Goal: Feedback & Contribution: Submit feedback/report problem

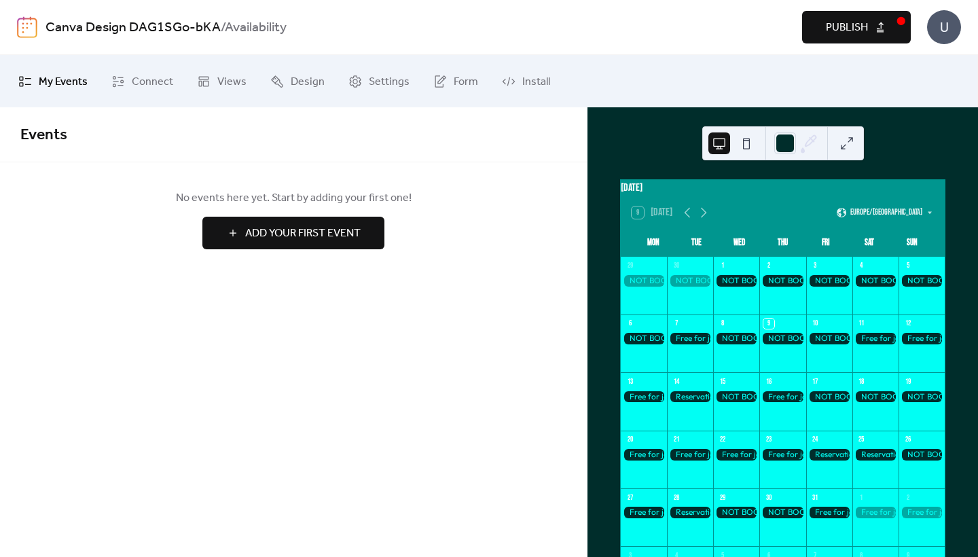
click at [843, 20] on span "Publish" at bounding box center [847, 28] width 42 height 16
click at [379, 84] on span "Settings" at bounding box center [389, 81] width 41 height 21
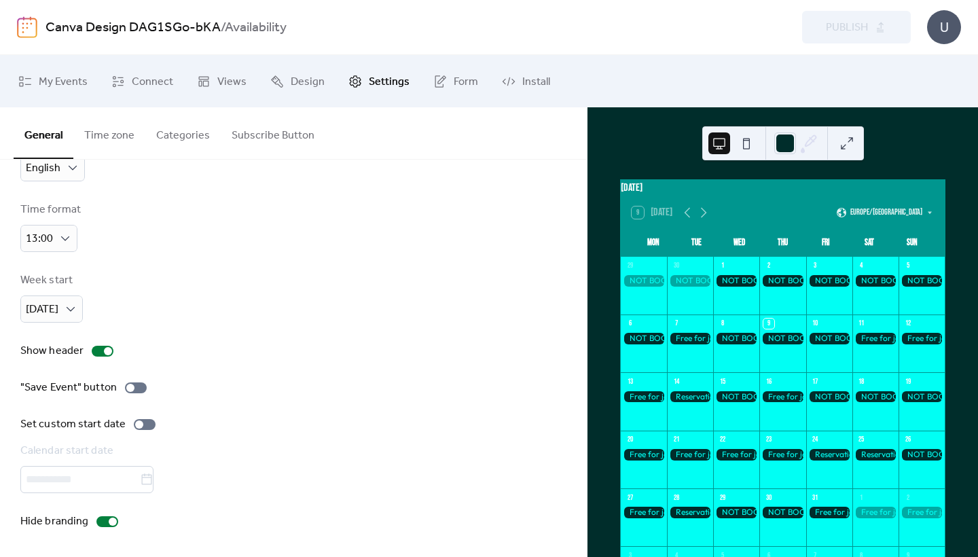
scroll to position [60, 0]
click at [168, 135] on button "Categories" at bounding box center [182, 132] width 75 height 50
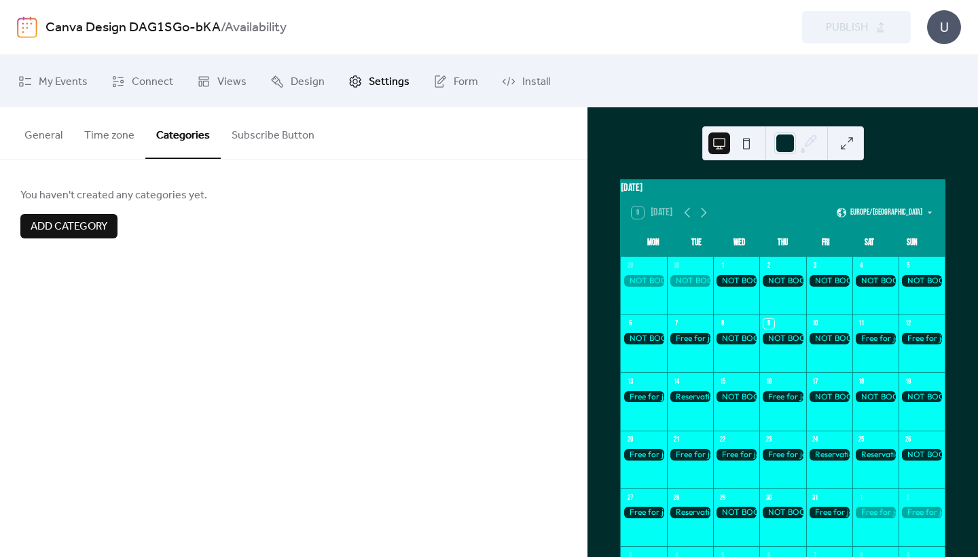
click at [109, 130] on button "Time zone" at bounding box center [109, 132] width 72 height 50
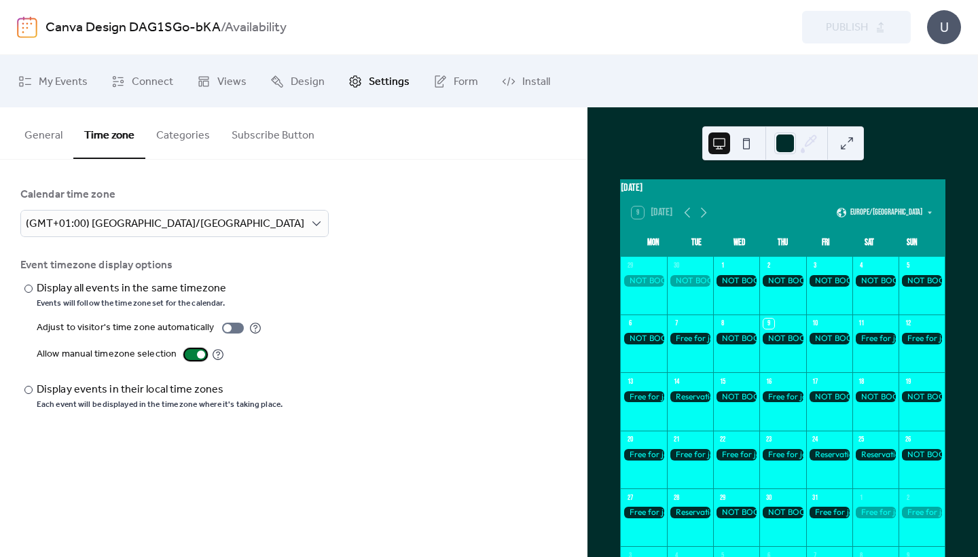
click at [197, 355] on div at bounding box center [201, 354] width 8 height 8
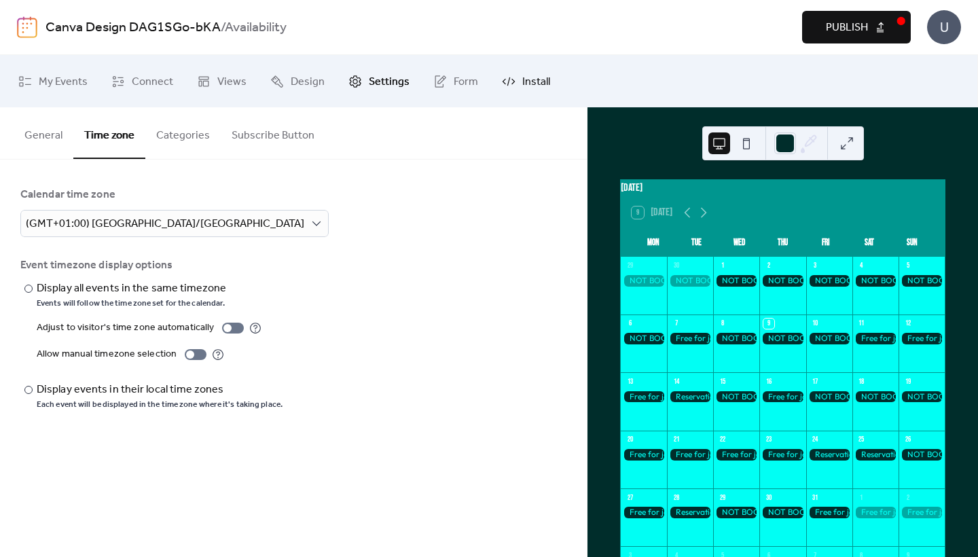
click at [512, 86] on link "Install" at bounding box center [526, 80] width 69 height 41
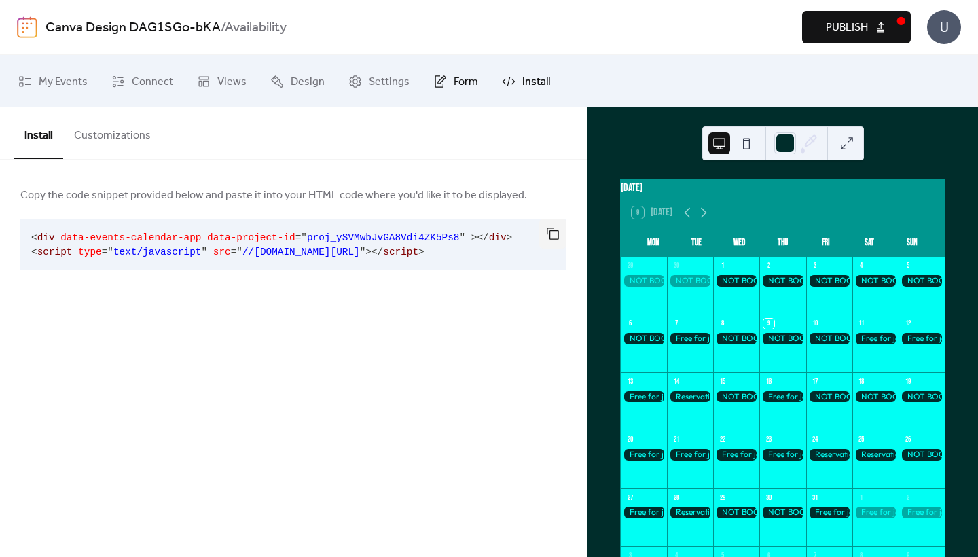
click at [455, 79] on span "Form" at bounding box center [466, 81] width 24 height 21
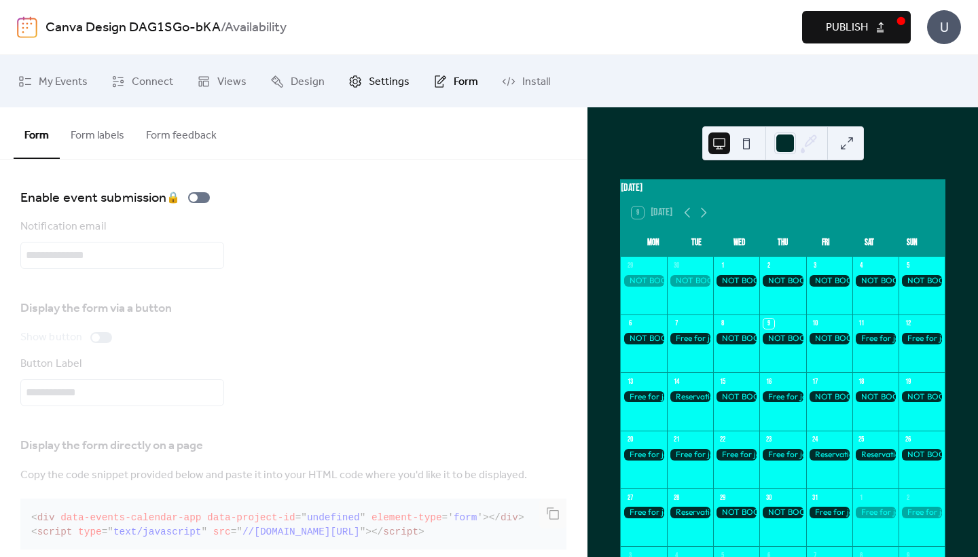
click at [369, 91] on span "Settings" at bounding box center [389, 81] width 41 height 21
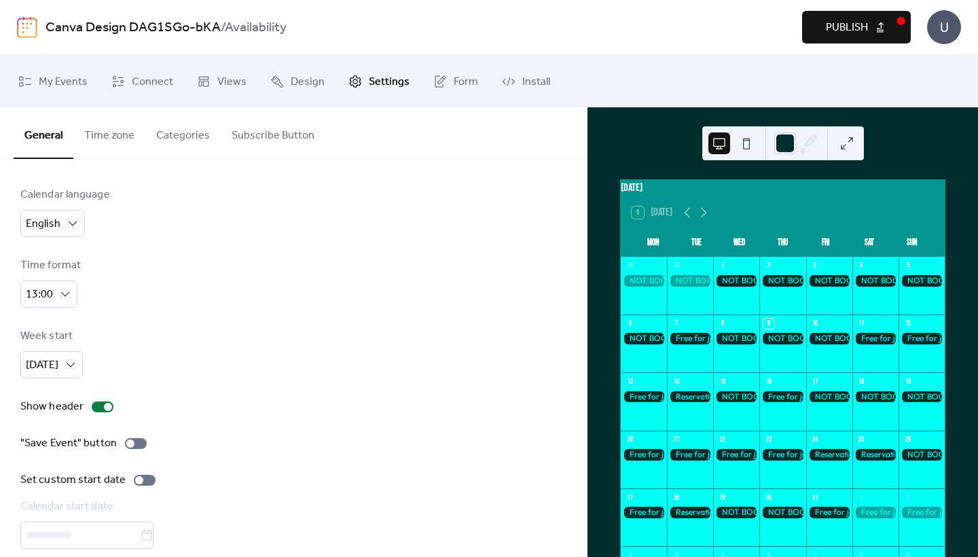
click at [116, 140] on button "Time zone" at bounding box center [109, 132] width 72 height 50
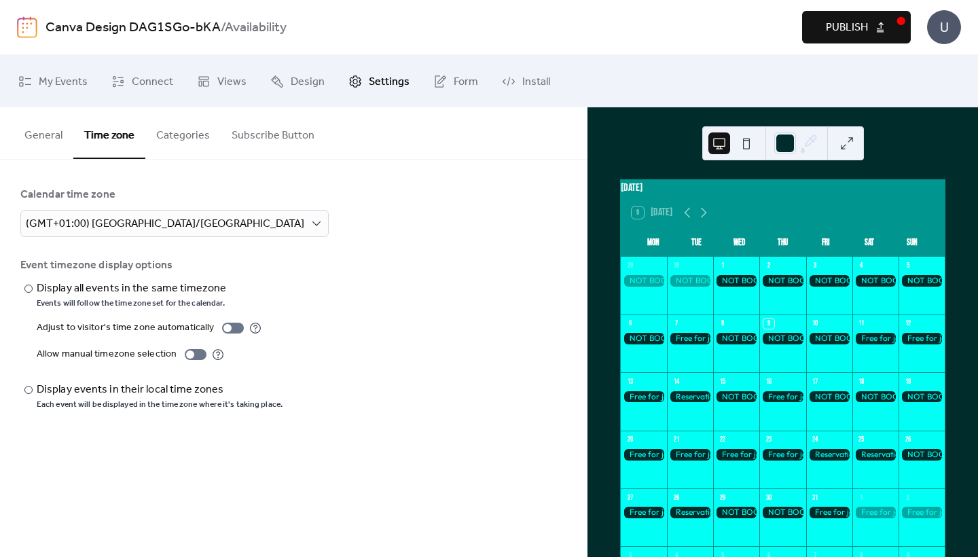
click at [48, 139] on button "General" at bounding box center [44, 132] width 60 height 50
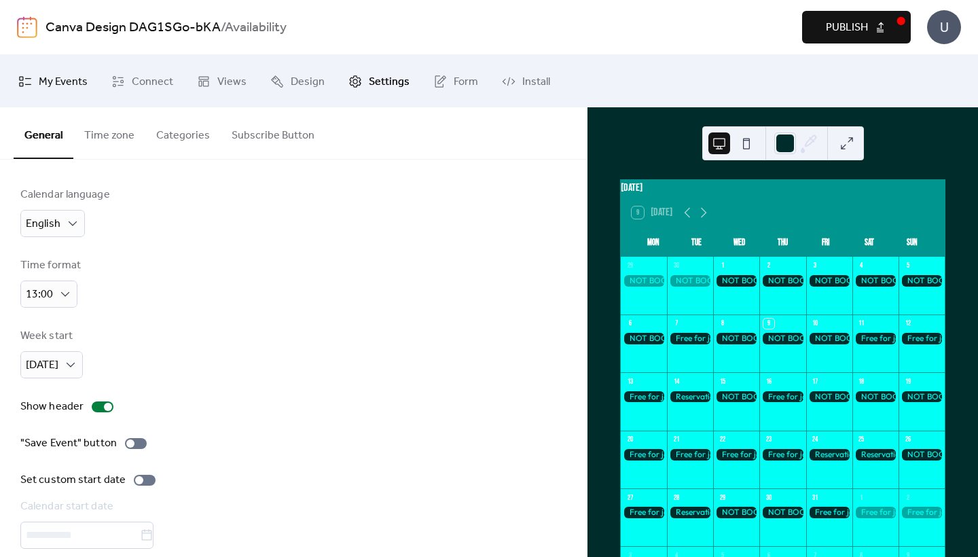
click at [73, 77] on span "My Events" at bounding box center [63, 81] width 49 height 21
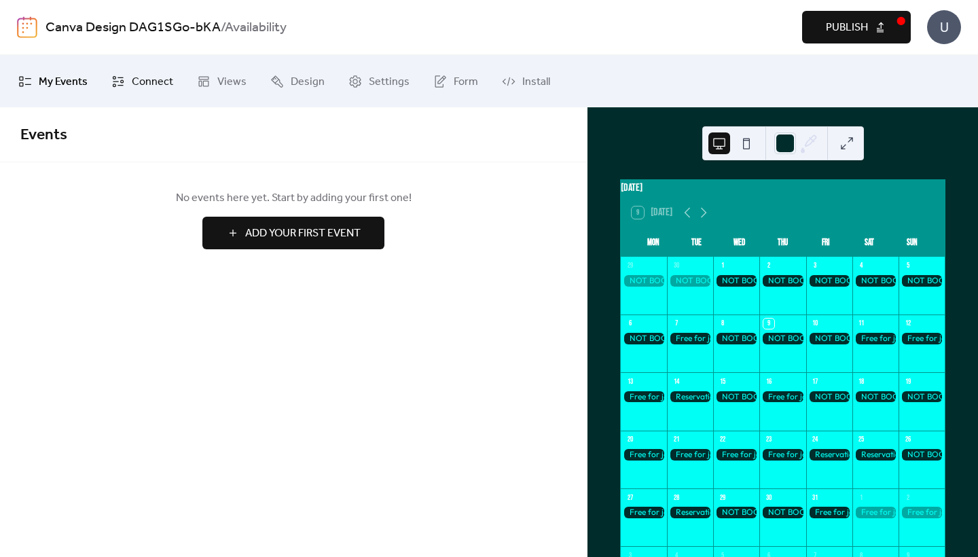
click at [128, 83] on link "Connect" at bounding box center [142, 80] width 82 height 41
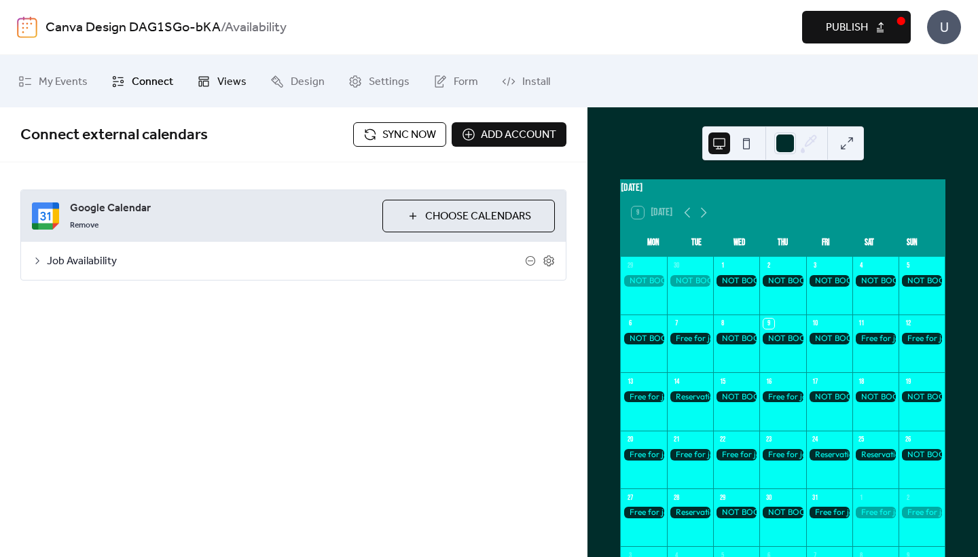
click at [230, 81] on span "Views" at bounding box center [231, 81] width 29 height 21
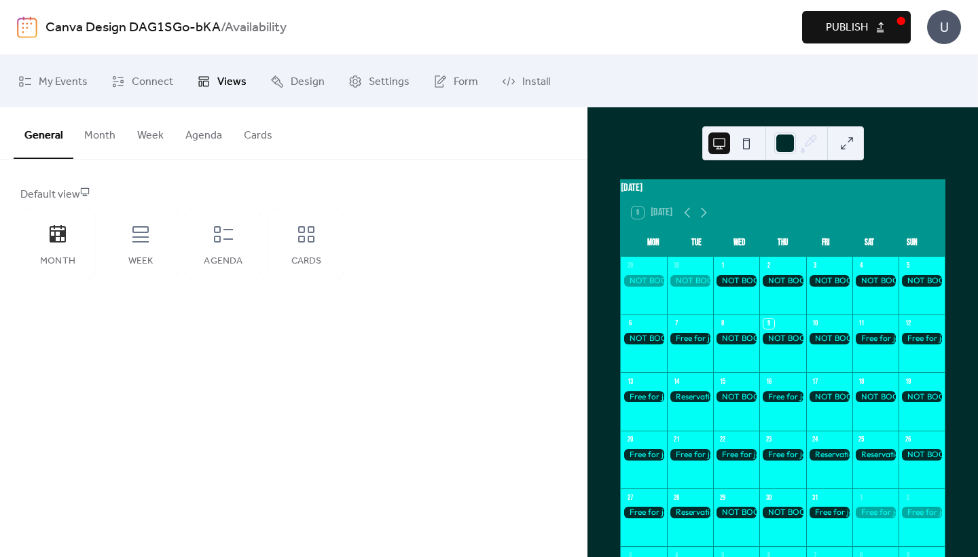
click at [104, 140] on button "Month" at bounding box center [99, 132] width 53 height 50
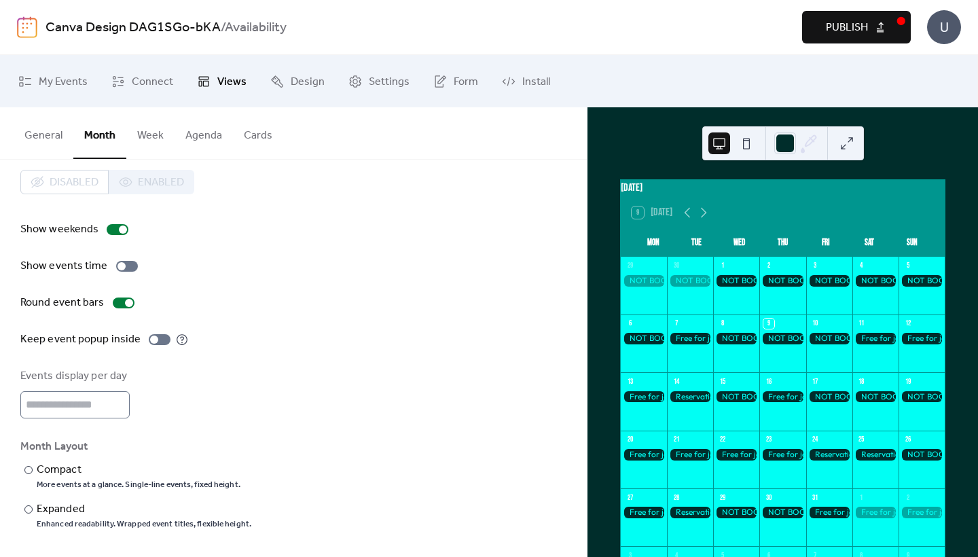
scroll to position [22, 0]
click at [113, 483] on div "More events at a glance. Single-line events, fixed height." at bounding box center [139, 484] width 204 height 11
click at [98, 515] on div "Expanded" at bounding box center [143, 509] width 212 height 16
click at [282, 84] on link "Design" at bounding box center [297, 80] width 75 height 41
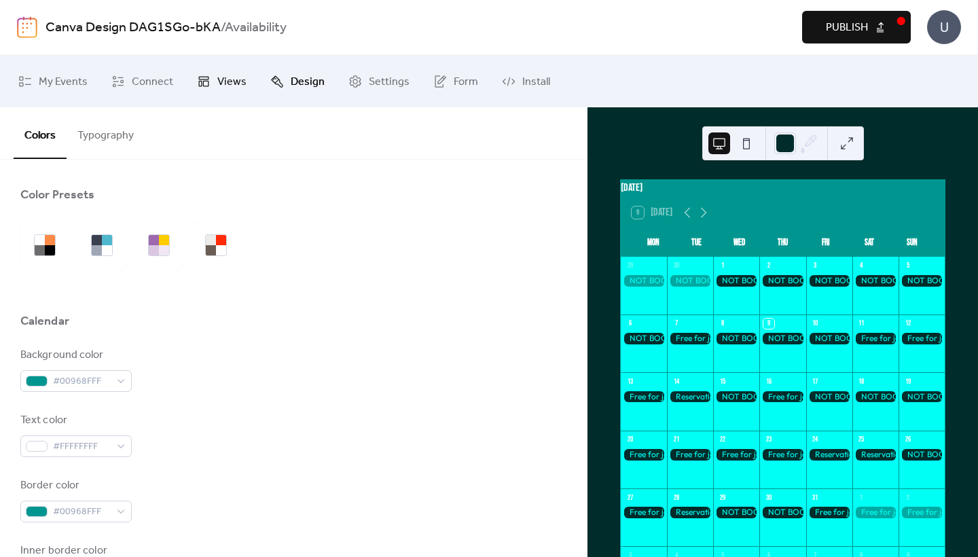
click at [208, 74] on link "Views" at bounding box center [222, 80] width 70 height 41
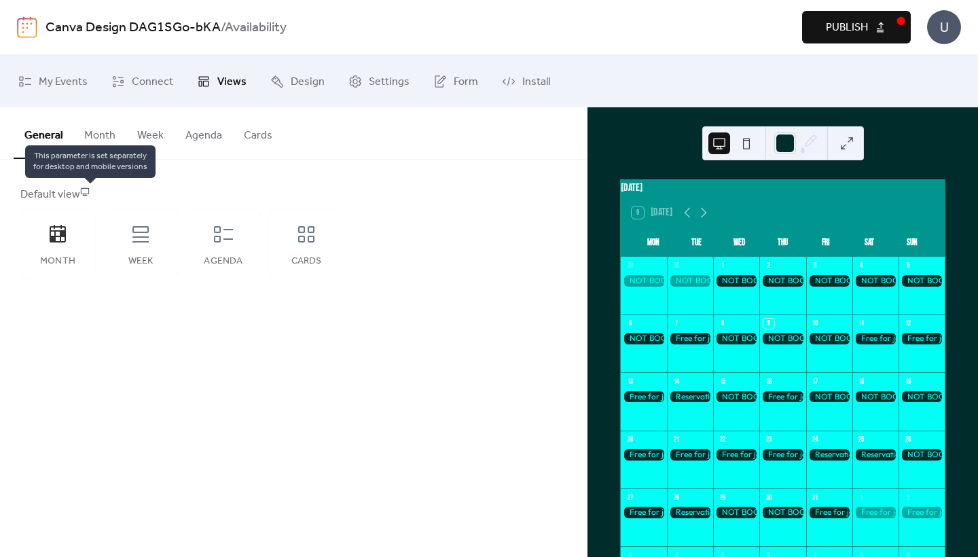
click at [90, 191] on icon at bounding box center [85, 192] width 10 height 10
click at [68, 247] on div "Month" at bounding box center [57, 244] width 75 height 68
click at [91, 128] on button "Month" at bounding box center [99, 132] width 53 height 50
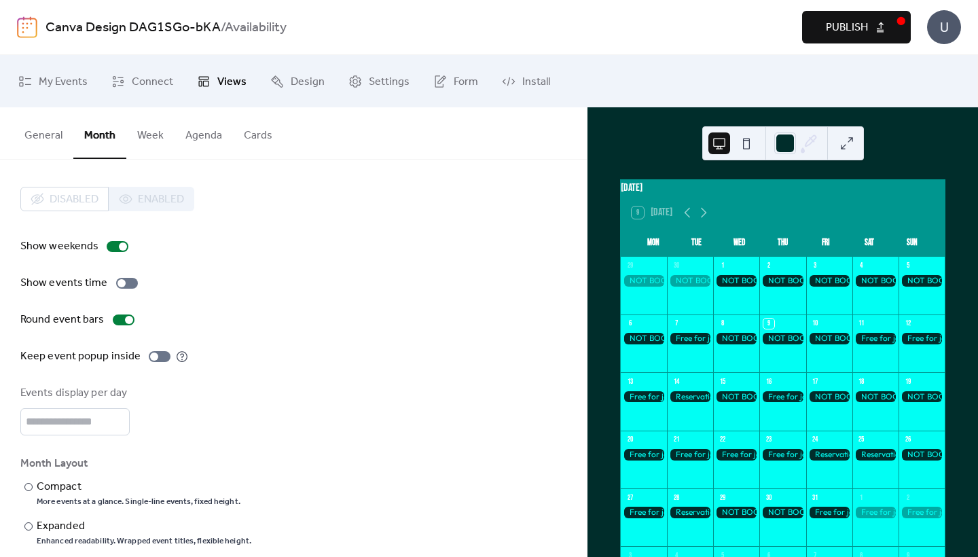
click at [151, 129] on button "Week" at bounding box center [150, 132] width 48 height 50
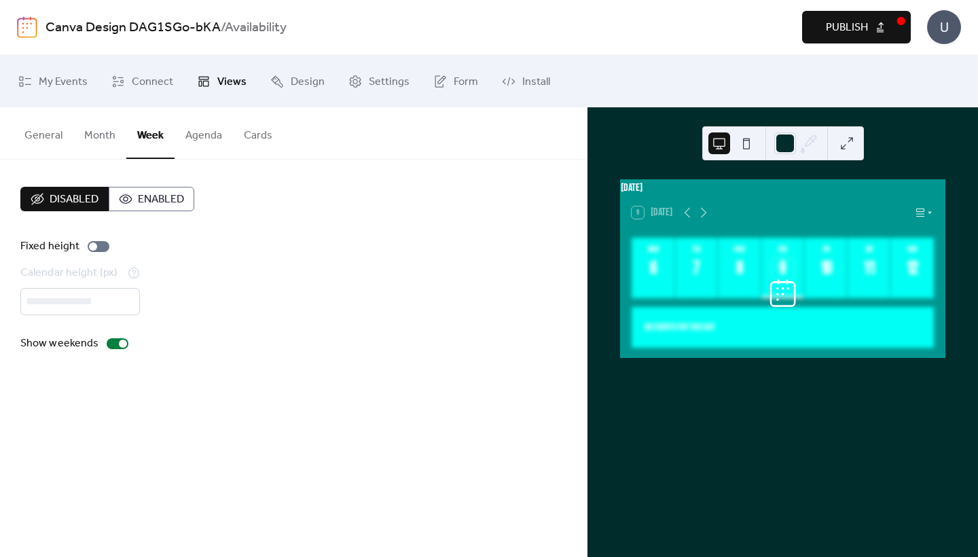
click at [193, 130] on button "Agenda" at bounding box center [204, 132] width 58 height 50
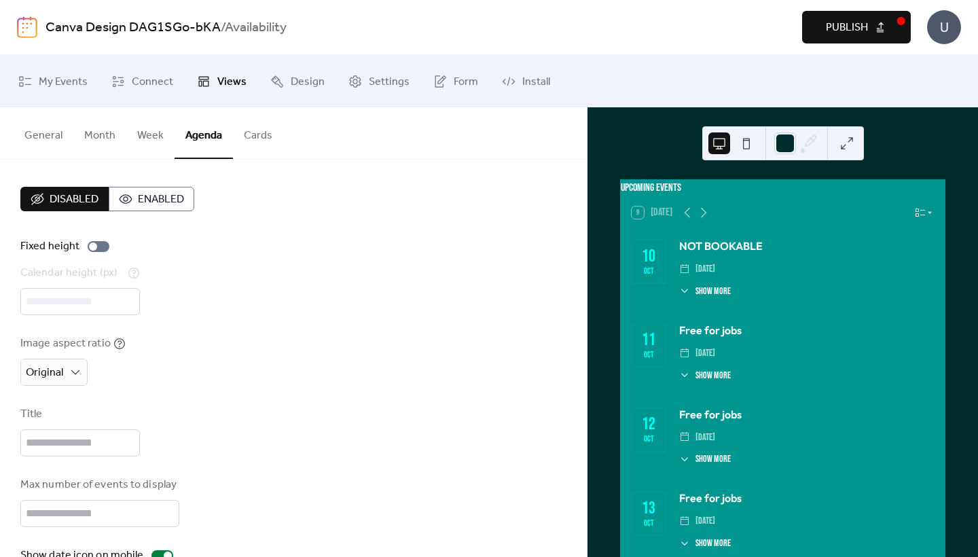
click at [233, 134] on button "Cards" at bounding box center [258, 132] width 50 height 50
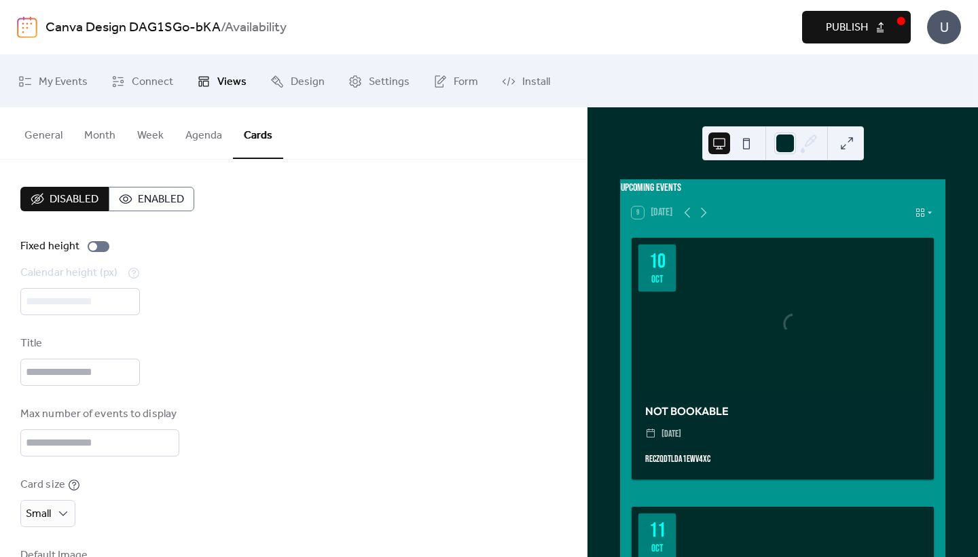
click at [107, 134] on button "Month" at bounding box center [99, 132] width 53 height 50
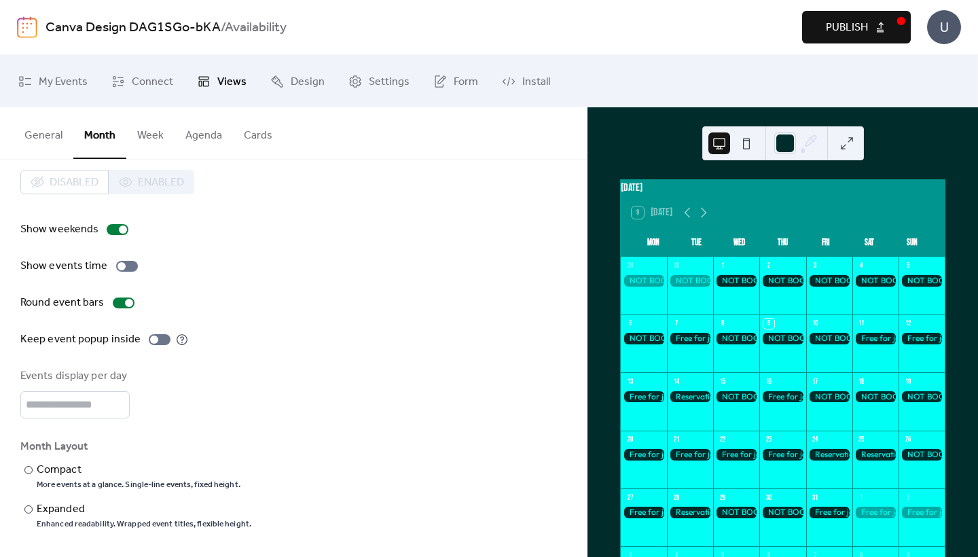
scroll to position [22, 0]
click at [127, 299] on div at bounding box center [129, 303] width 8 height 8
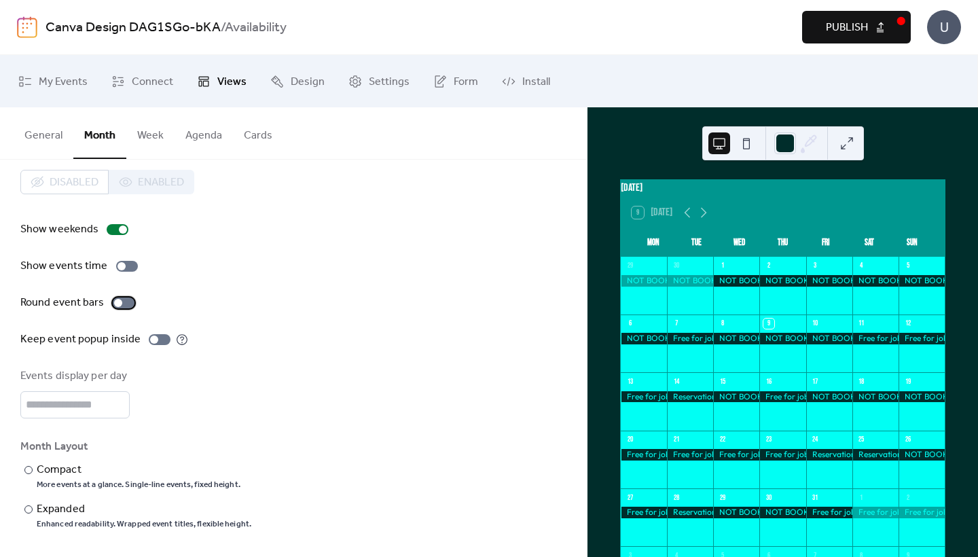
click at [126, 297] on div at bounding box center [124, 302] width 22 height 11
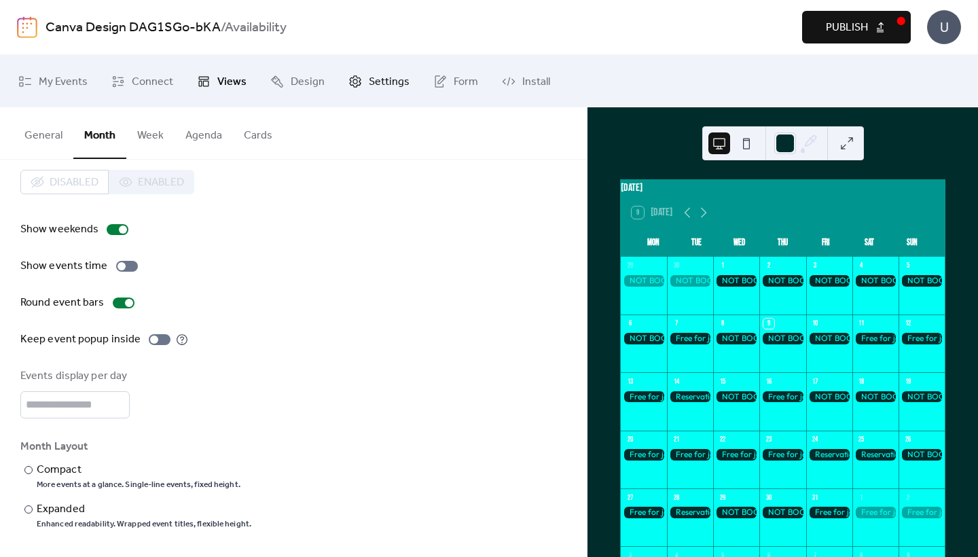
click at [382, 92] on link "Settings" at bounding box center [378, 80] width 81 height 41
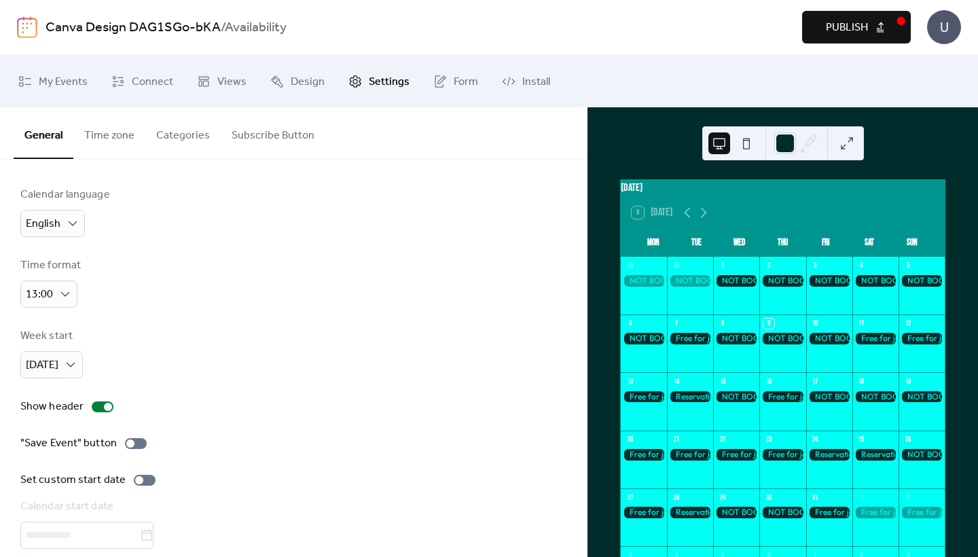
click at [187, 131] on button "Categories" at bounding box center [182, 132] width 75 height 50
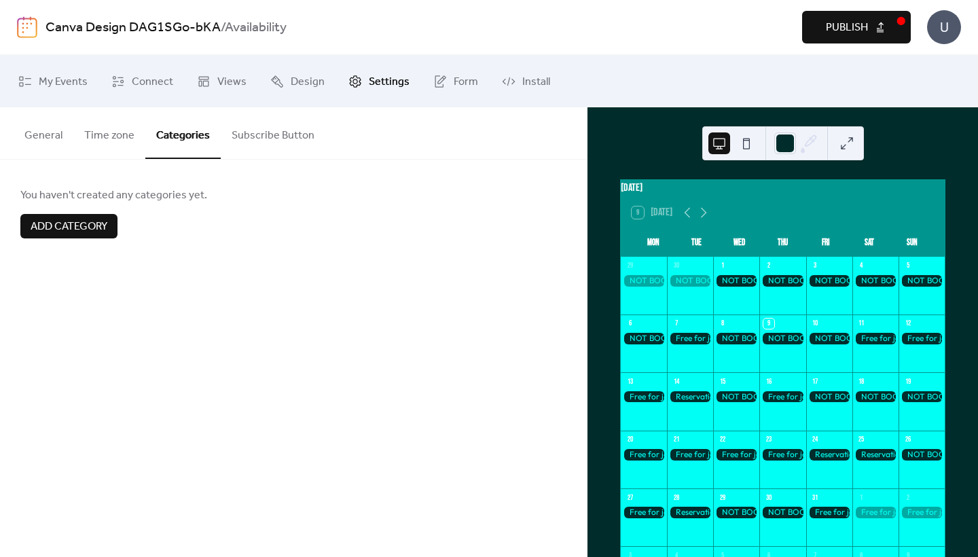
click at [96, 230] on span "Add category" at bounding box center [69, 227] width 77 height 16
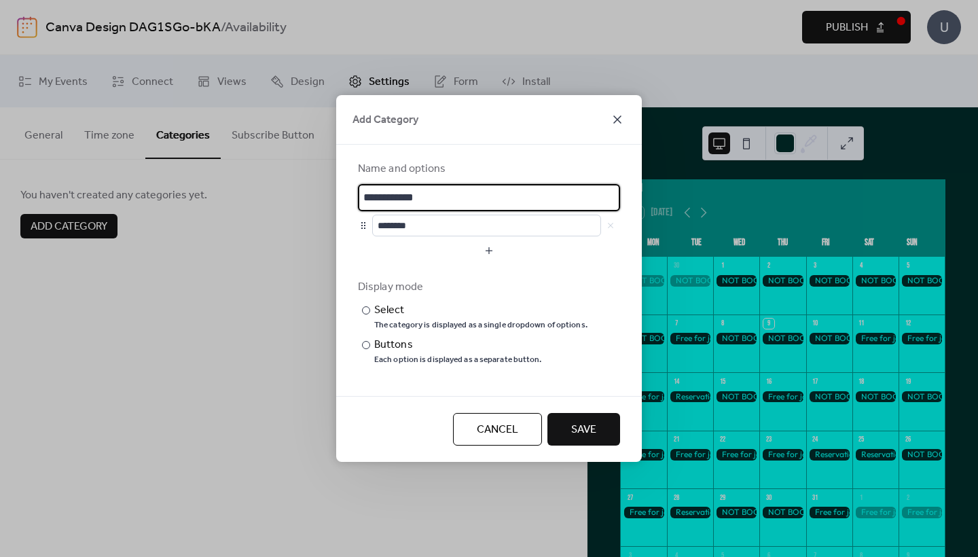
click at [617, 120] on icon at bounding box center [617, 119] width 16 height 16
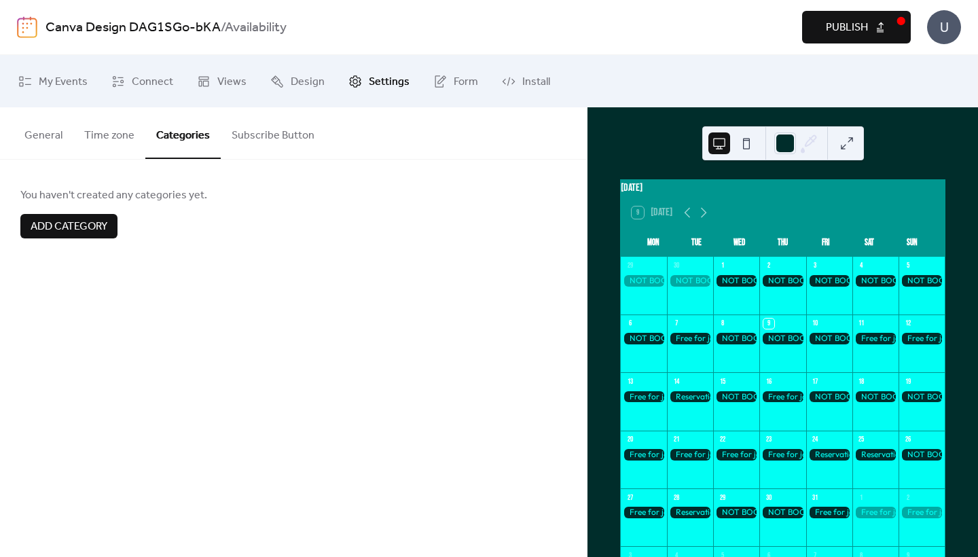
click at [821, 31] on button "Publish" at bounding box center [856, 27] width 109 height 33
click at [241, 79] on span "Views" at bounding box center [231, 81] width 29 height 21
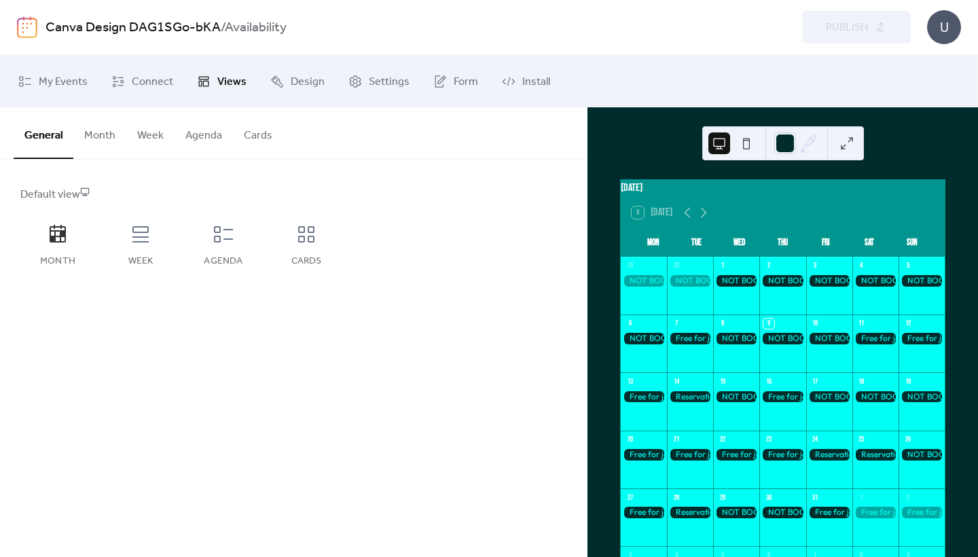
click at [104, 134] on button "Month" at bounding box center [99, 132] width 53 height 50
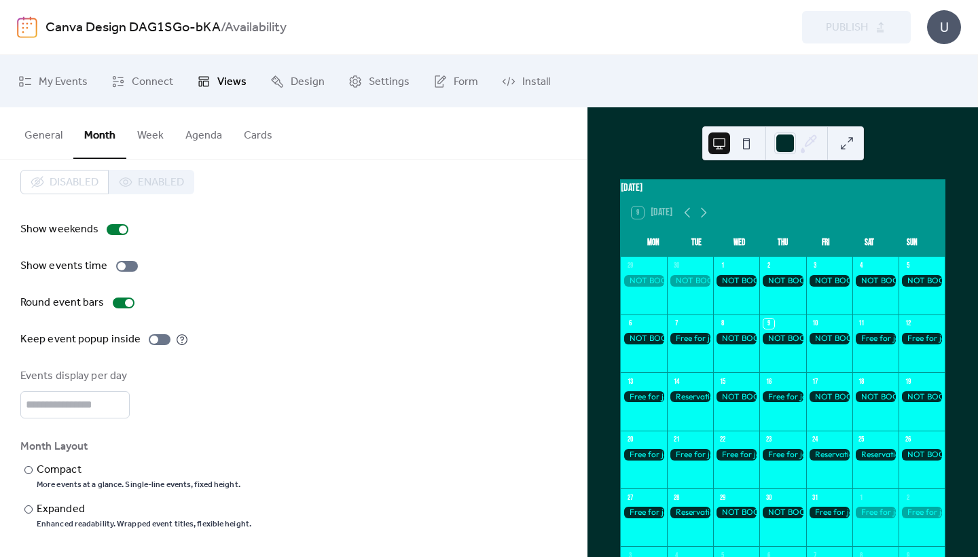
click at [160, 133] on button "Week" at bounding box center [150, 132] width 48 height 50
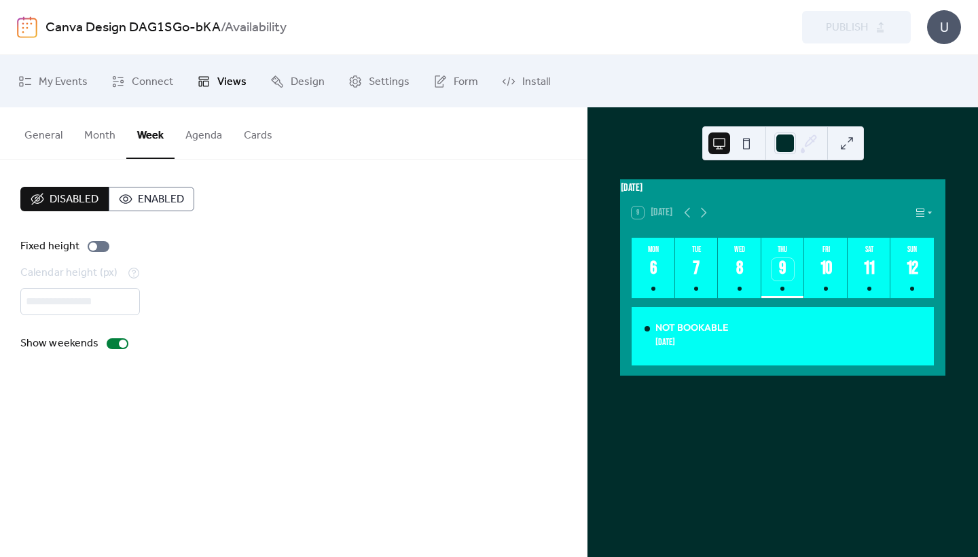
click at [187, 134] on button "Agenda" at bounding box center [204, 132] width 58 height 50
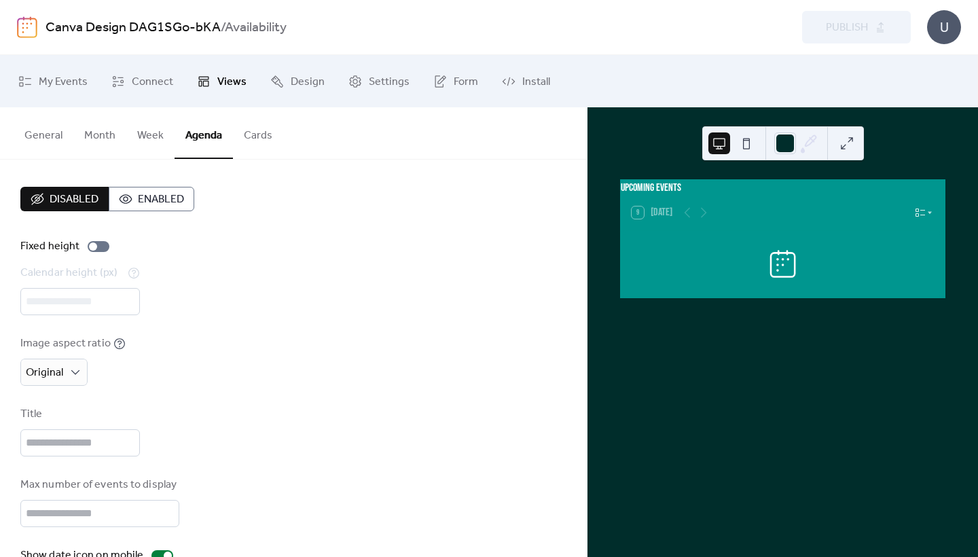
click at [242, 145] on button "Cards" at bounding box center [258, 132] width 50 height 50
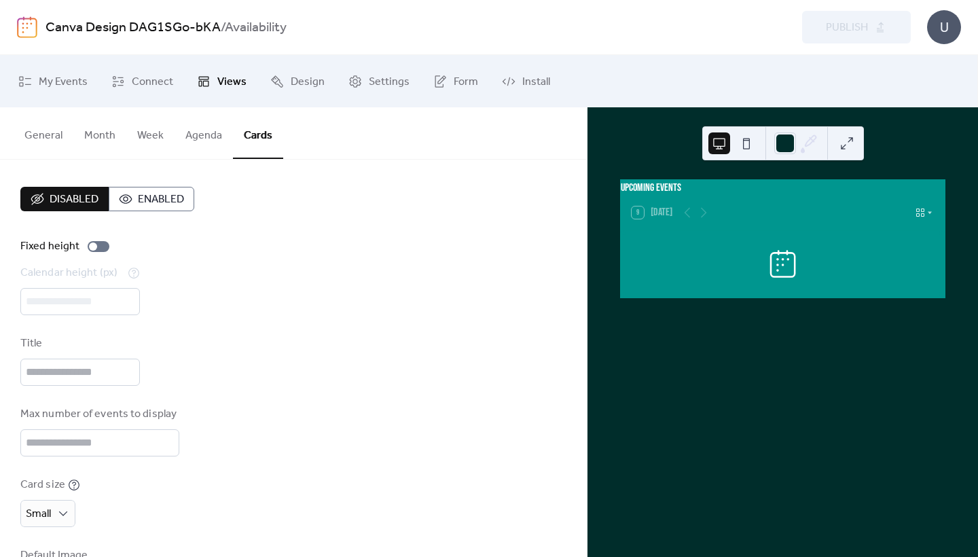
click at [200, 134] on button "Agenda" at bounding box center [204, 132] width 58 height 50
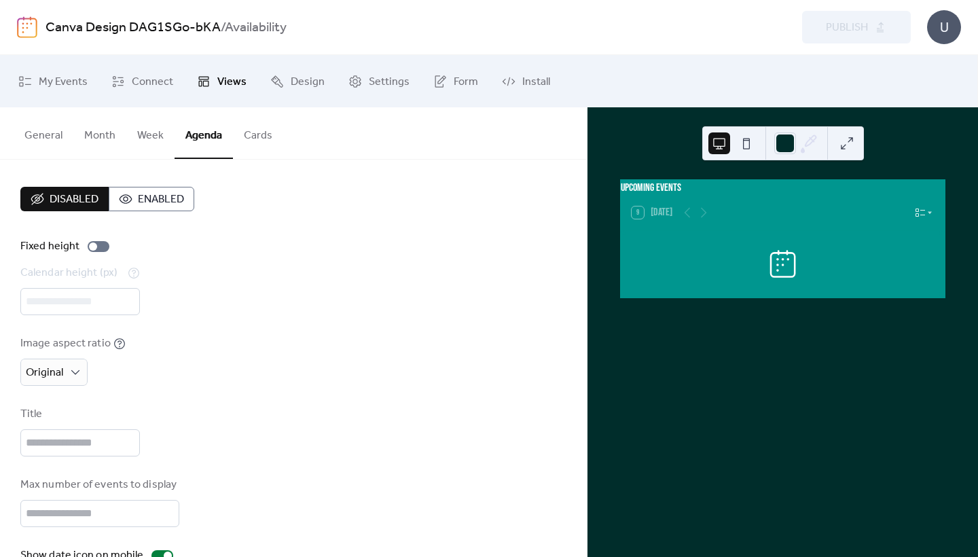
click at [261, 140] on button "Cards" at bounding box center [258, 132] width 50 height 50
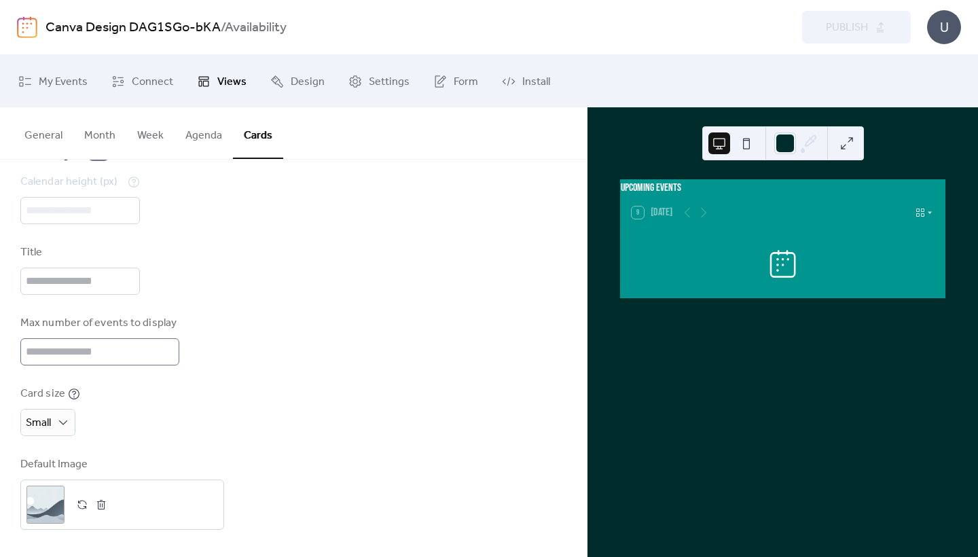
scroll to position [105, 0]
drag, startPoint x: 113, startPoint y: 346, endPoint x: 28, endPoint y: 346, distance: 85.6
click at [28, 346] on input "**" at bounding box center [99, 351] width 159 height 27
type input "*"
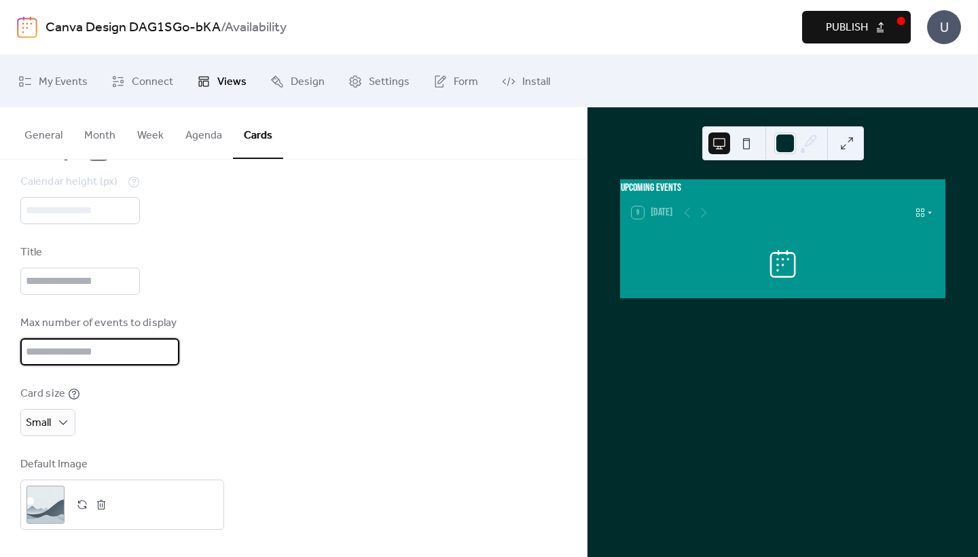
type input "***"
click at [202, 393] on div "Card size Small" at bounding box center [293, 411] width 546 height 50
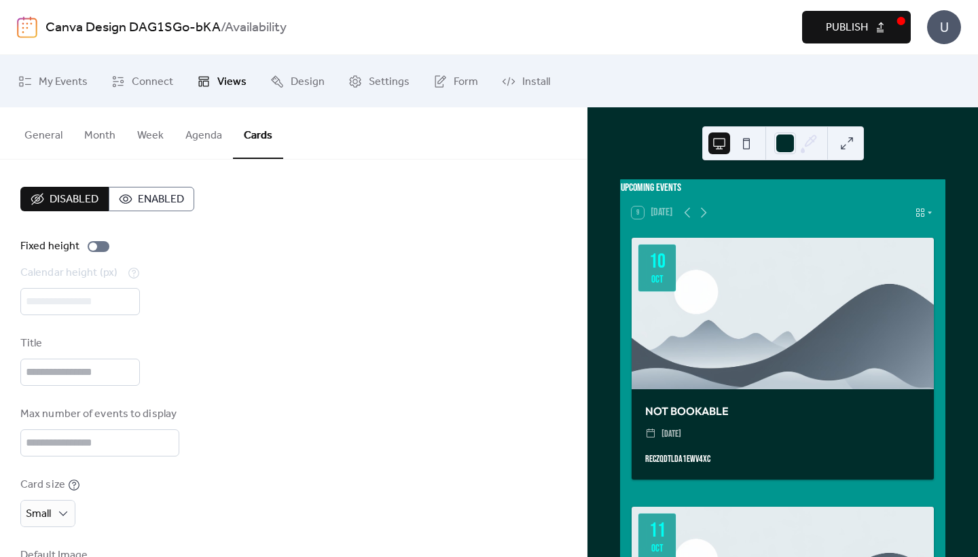
scroll to position [0, 0]
click at [111, 132] on button "Month" at bounding box center [99, 132] width 53 height 50
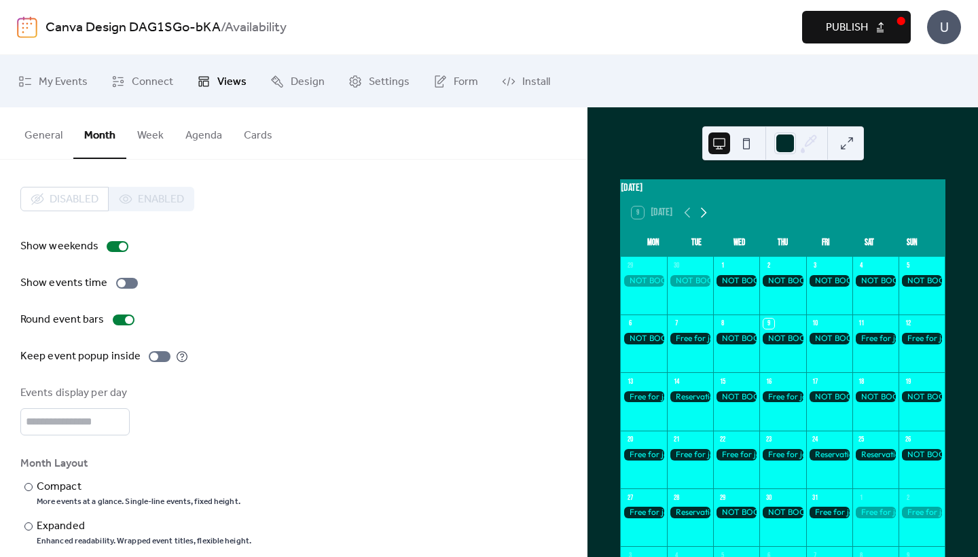
click at [701, 218] on icon at bounding box center [704, 213] width 6 height 10
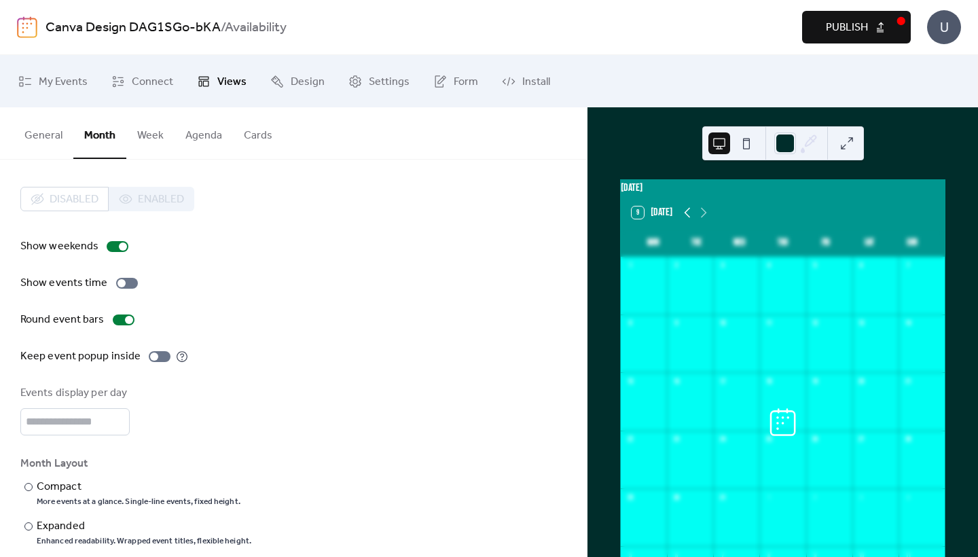
click at [685, 218] on icon at bounding box center [688, 213] width 6 height 10
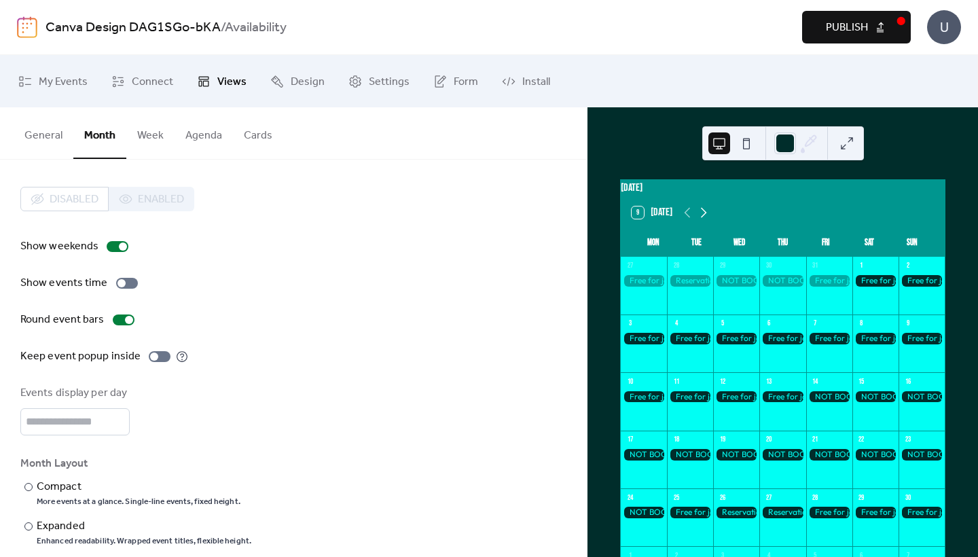
click at [704, 221] on icon at bounding box center [703, 212] width 16 height 16
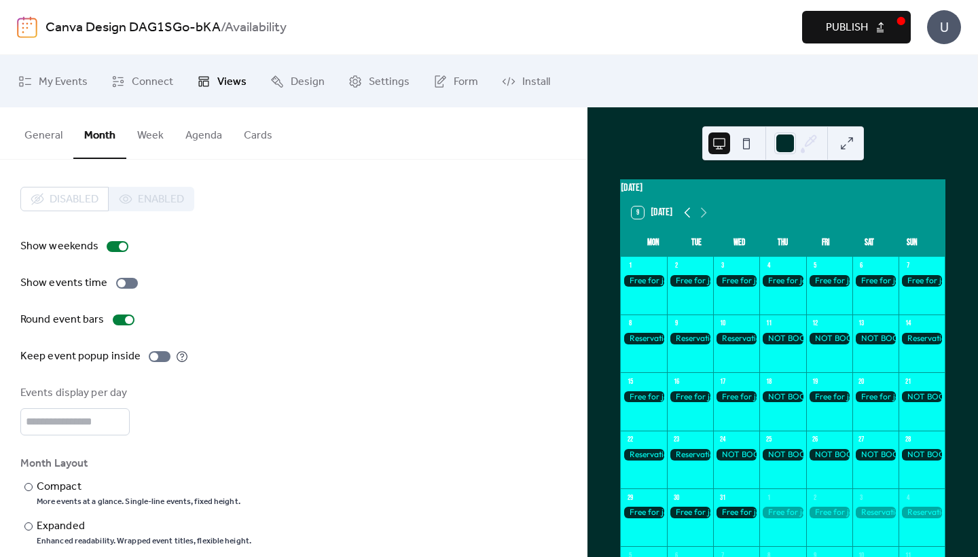
click at [685, 218] on icon at bounding box center [688, 213] width 6 height 10
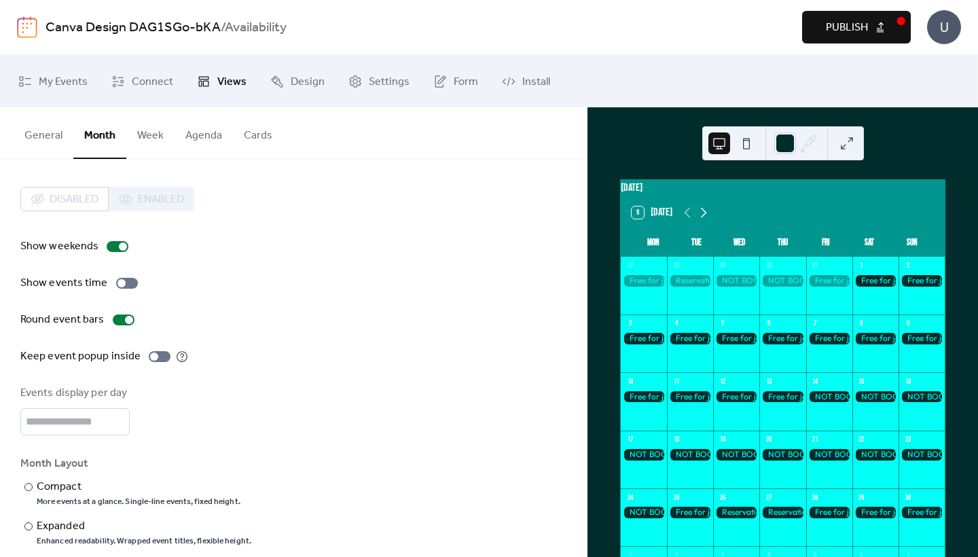
click at [701, 221] on icon at bounding box center [703, 212] width 16 height 16
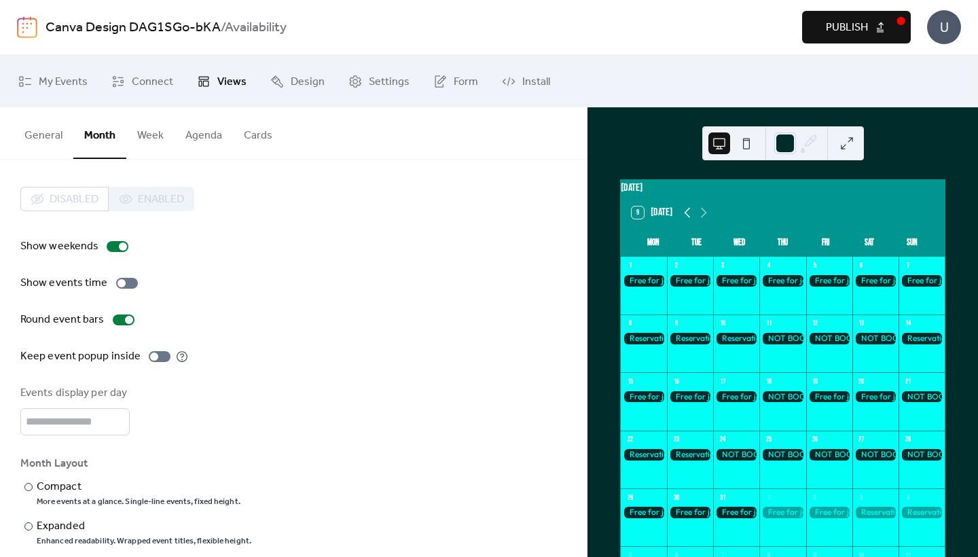
click at [689, 221] on icon at bounding box center [687, 212] width 16 height 16
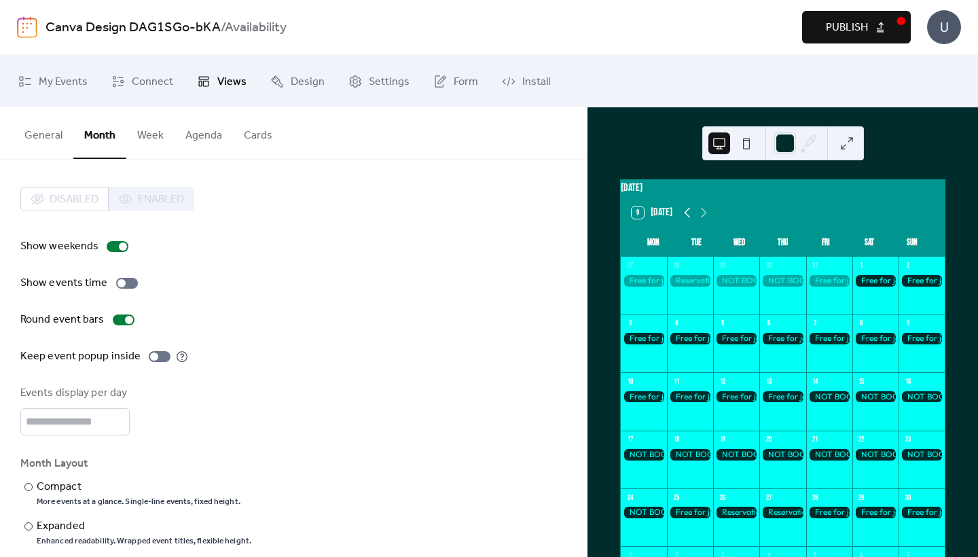
click at [689, 221] on icon at bounding box center [687, 212] width 16 height 16
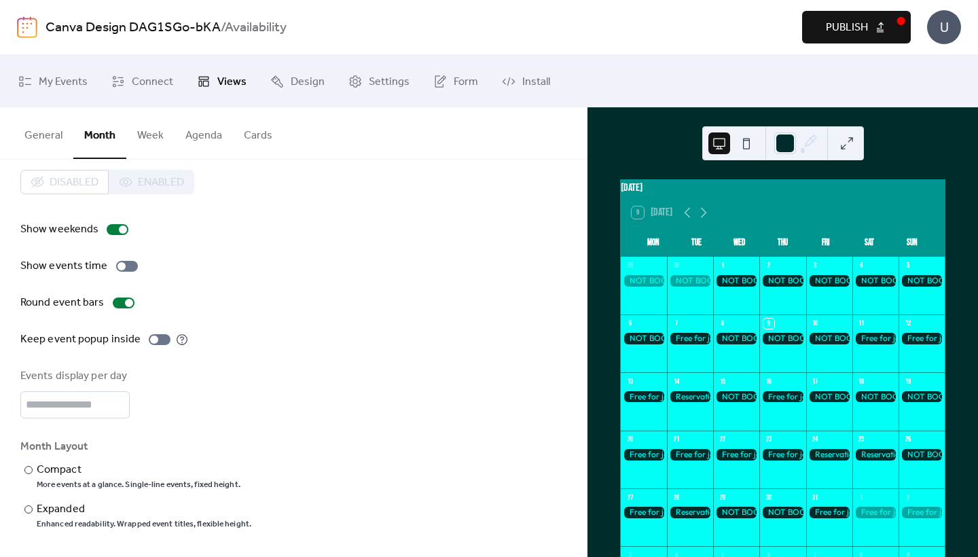
scroll to position [22, 0]
click at [125, 261] on div at bounding box center [127, 266] width 22 height 11
click at [737, 342] on div at bounding box center [736, 339] width 46 height 12
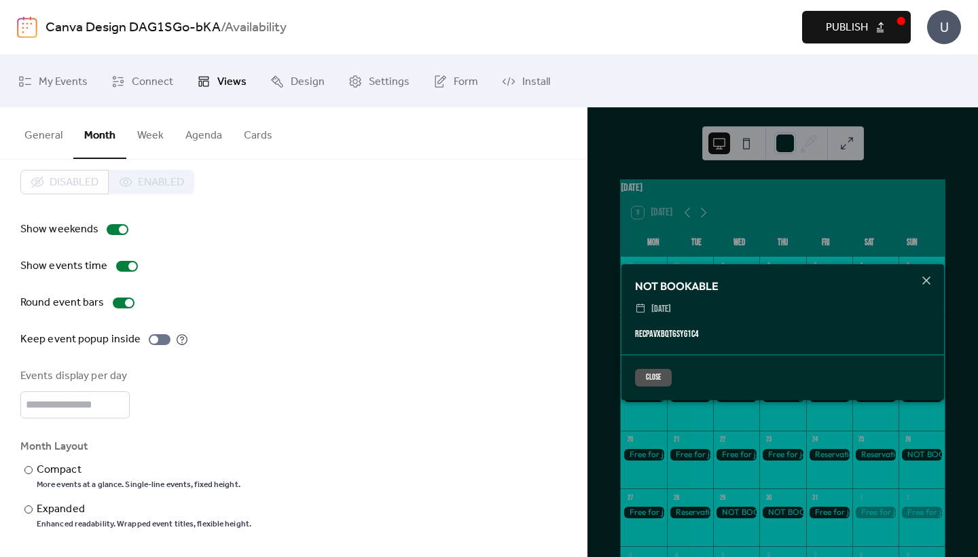
click at [664, 375] on button "Close" at bounding box center [653, 378] width 37 height 18
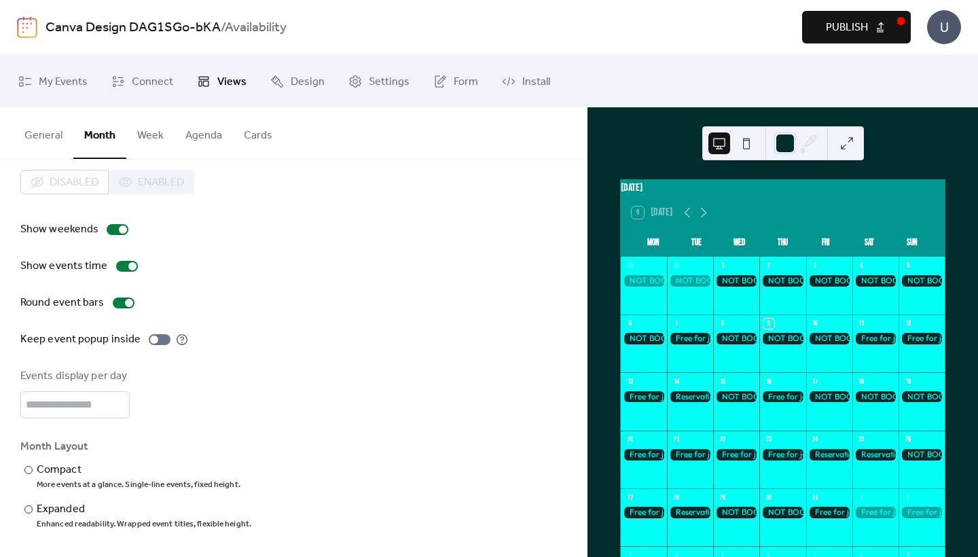
click at [698, 403] on div at bounding box center [690, 397] width 46 height 12
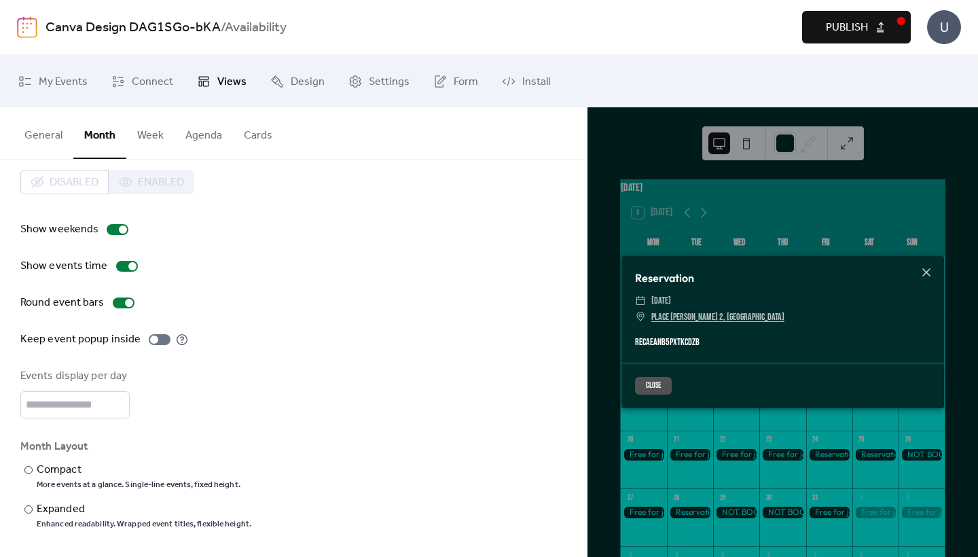
click at [657, 386] on button "Close" at bounding box center [653, 386] width 37 height 18
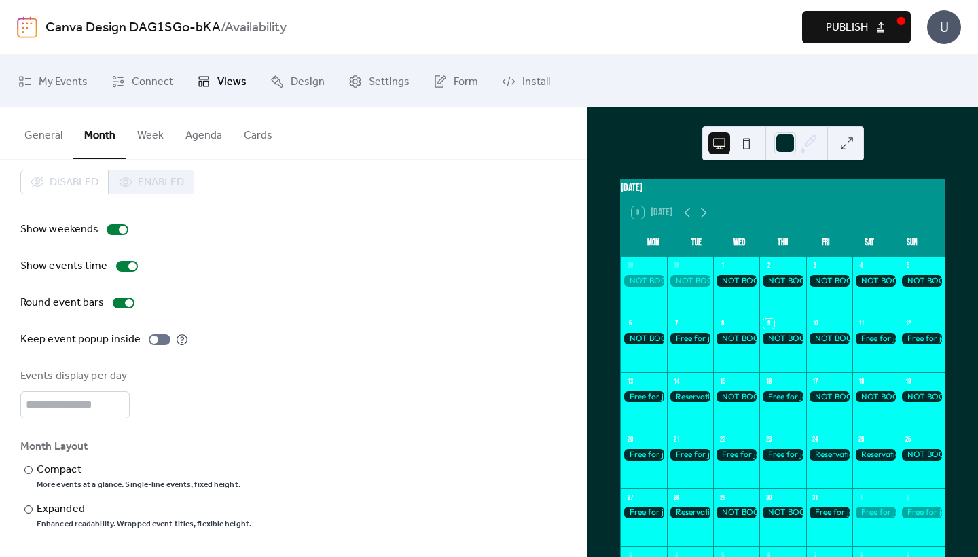
click at [853, 24] on span "Publish" at bounding box center [847, 28] width 42 height 16
click at [696, 403] on div at bounding box center [690, 397] width 46 height 12
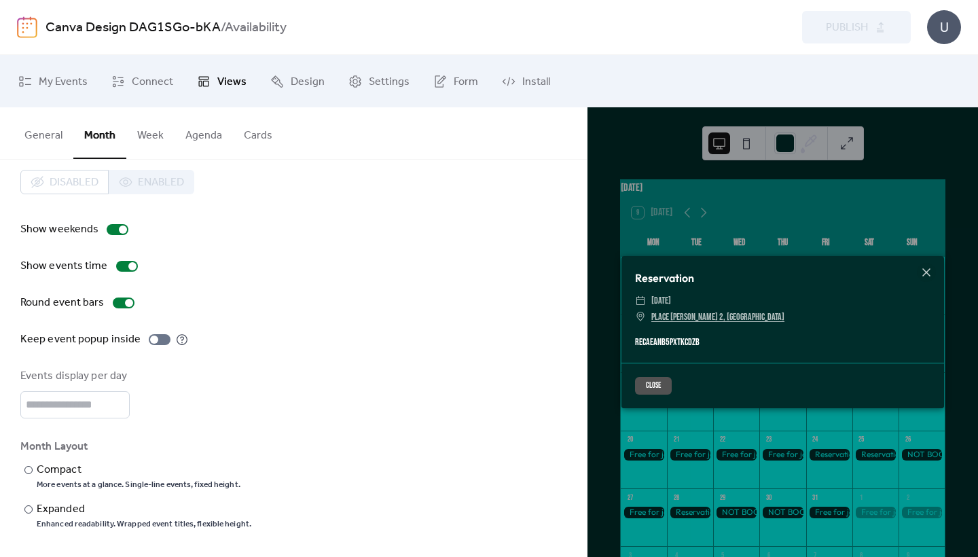
click at [664, 386] on button "Close" at bounding box center [653, 386] width 37 height 18
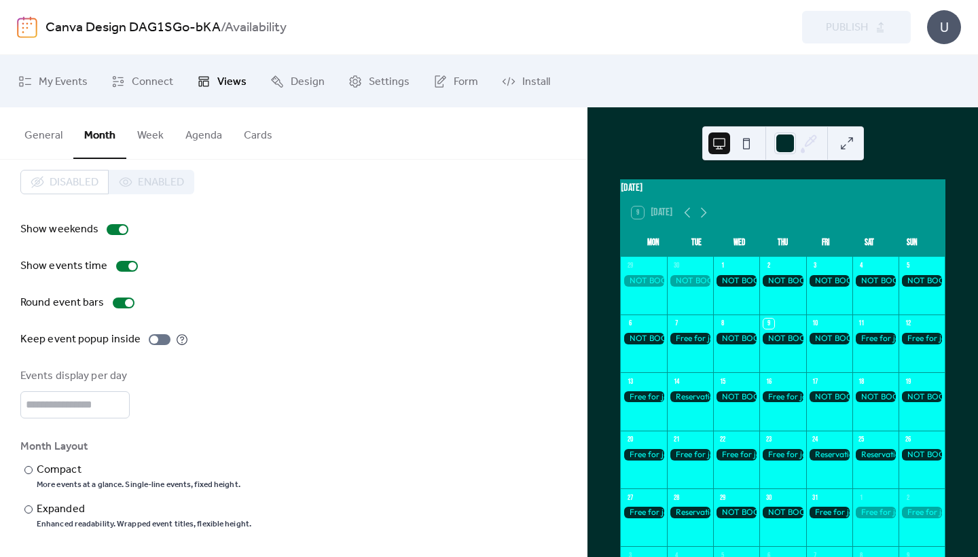
click at [685, 403] on div at bounding box center [690, 397] width 46 height 12
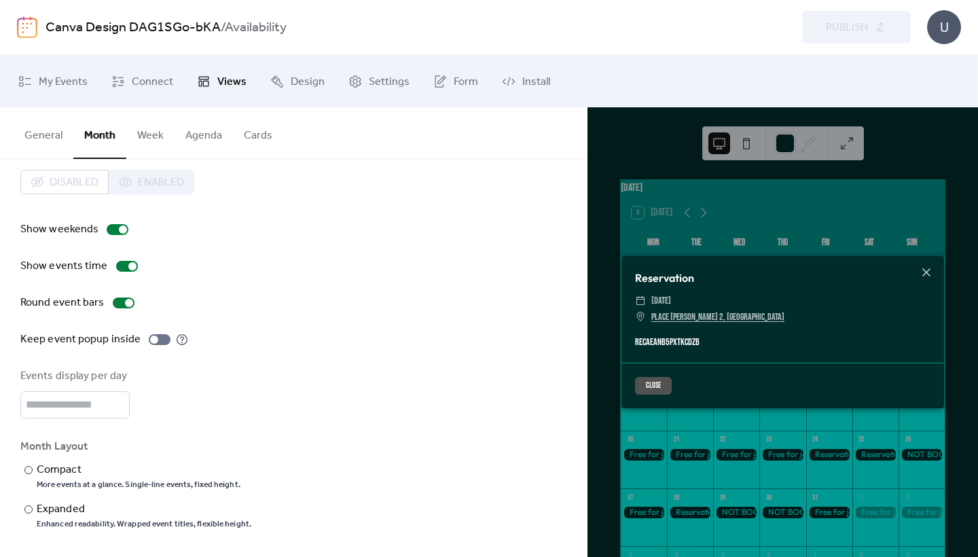
click at [655, 385] on button "Close" at bounding box center [653, 386] width 37 height 18
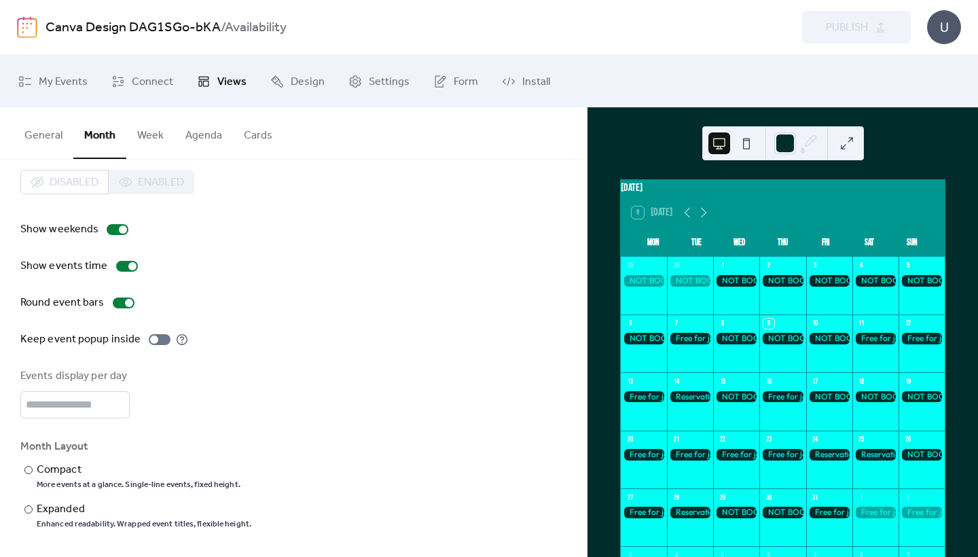
click at [687, 403] on div at bounding box center [690, 397] width 46 height 12
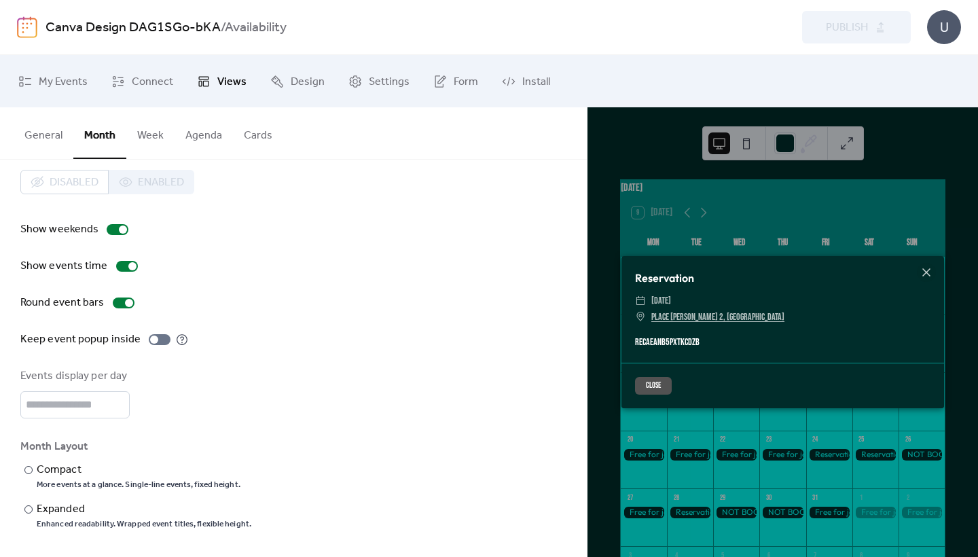
click at [659, 384] on button "Close" at bounding box center [653, 386] width 37 height 18
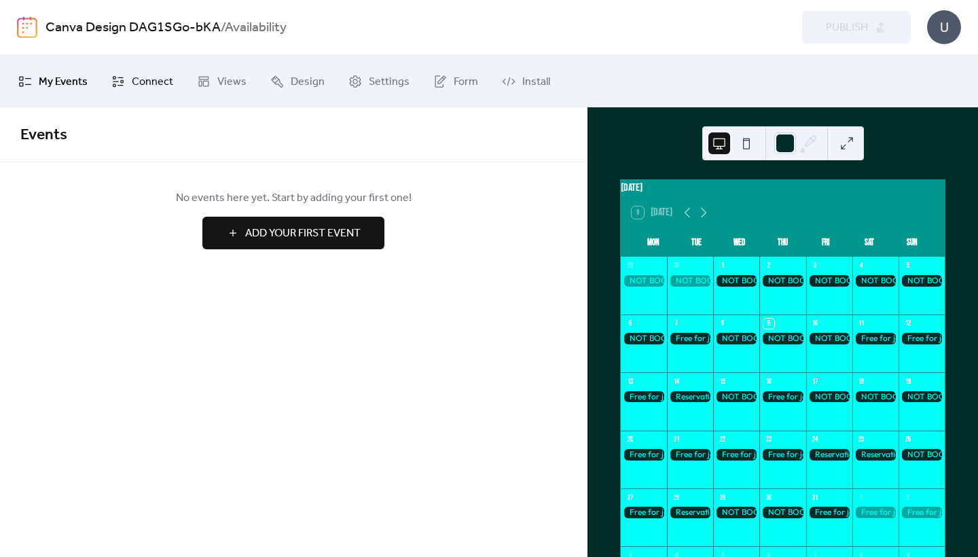
click at [149, 74] on span "Connect" at bounding box center [152, 81] width 41 height 21
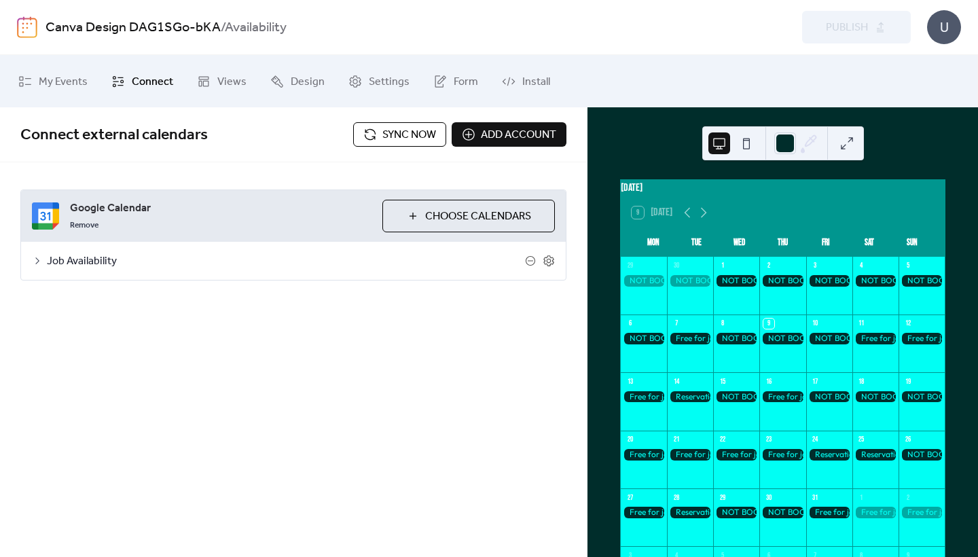
click at [393, 136] on span "Sync now" at bounding box center [409, 135] width 54 height 16
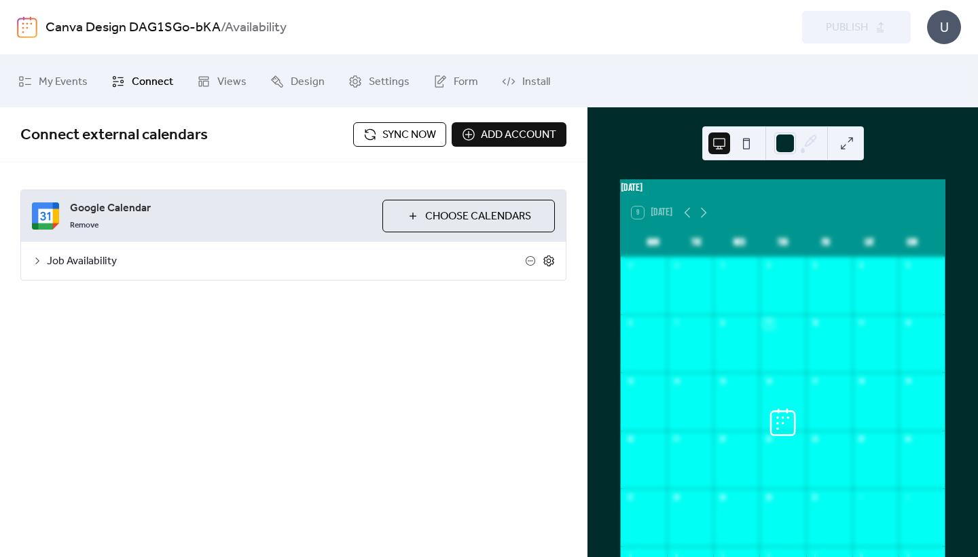
click at [549, 262] on icon at bounding box center [549, 261] width 12 height 12
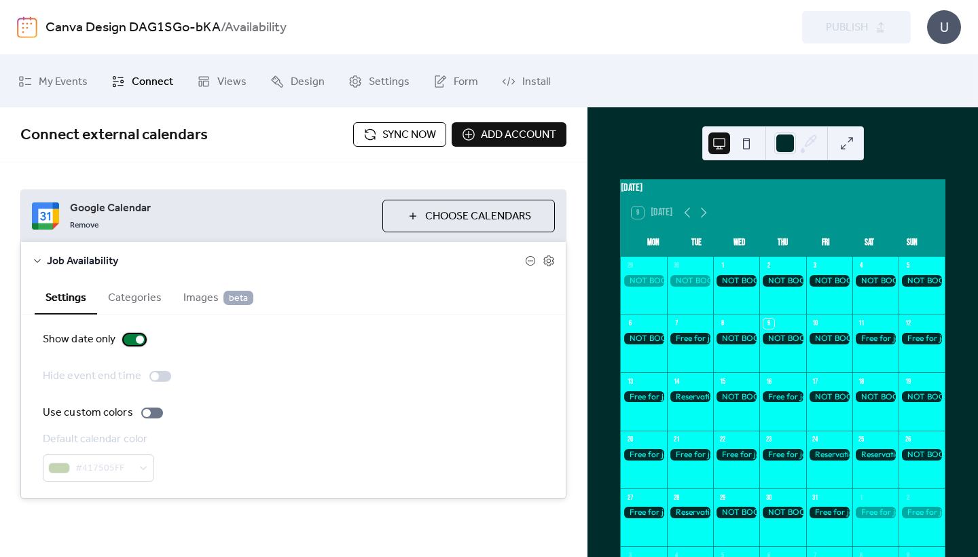
click at [132, 342] on div at bounding box center [135, 339] width 22 height 11
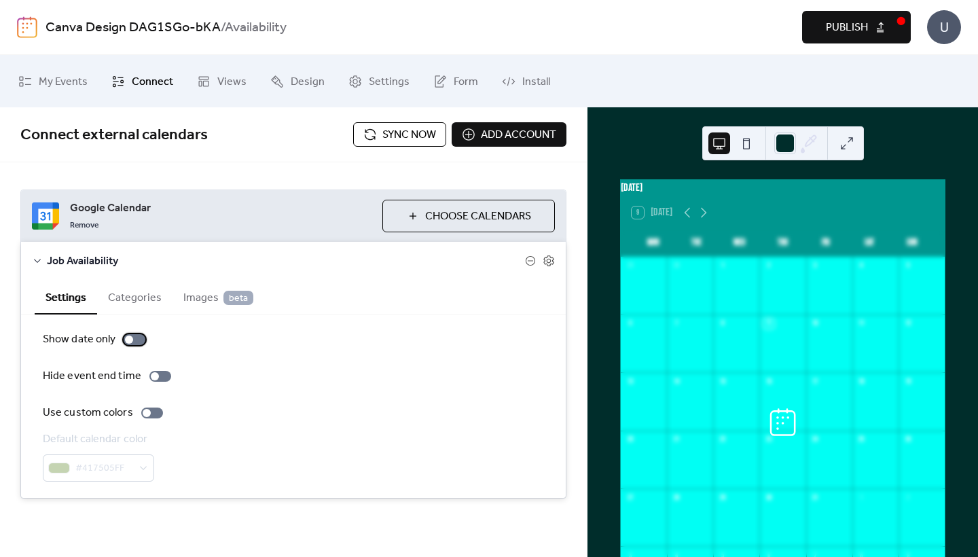
click at [132, 342] on div at bounding box center [129, 339] width 8 height 8
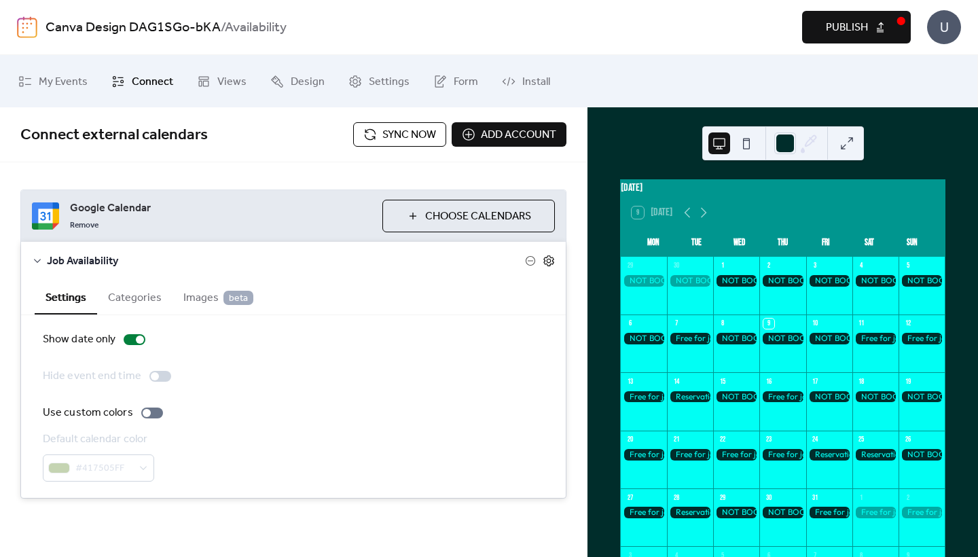
click at [545, 260] on icon at bounding box center [549, 261] width 12 height 12
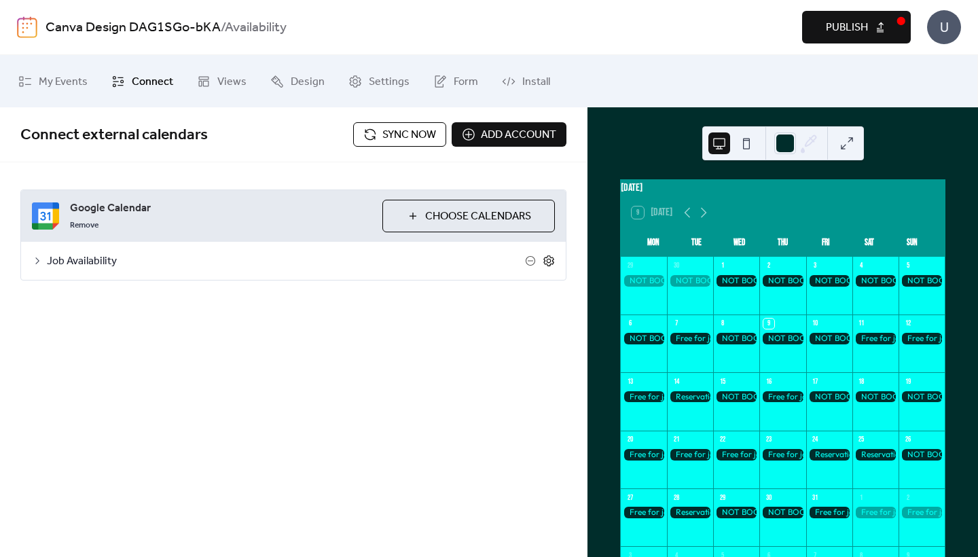
click at [545, 260] on icon at bounding box center [549, 261] width 12 height 12
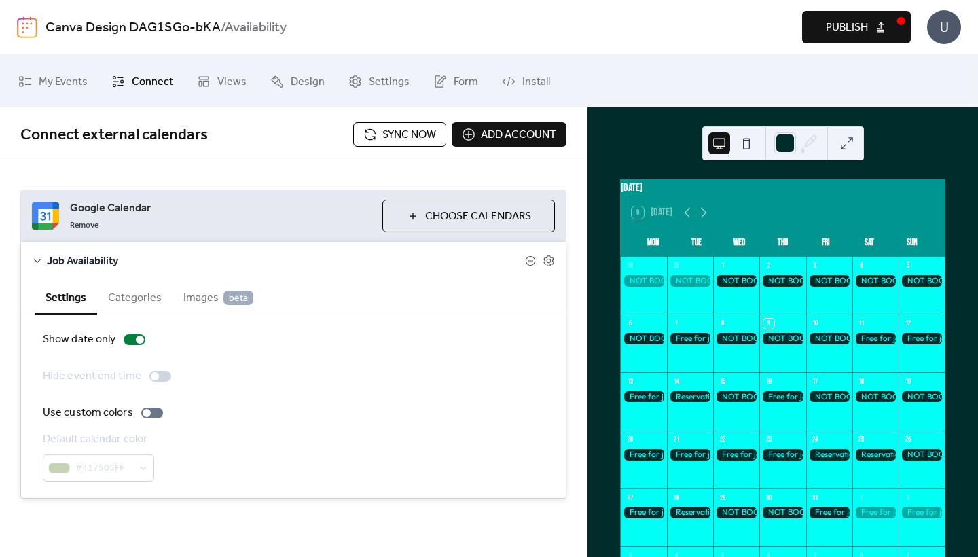
click at [142, 299] on button "Categories" at bounding box center [134, 296] width 75 height 33
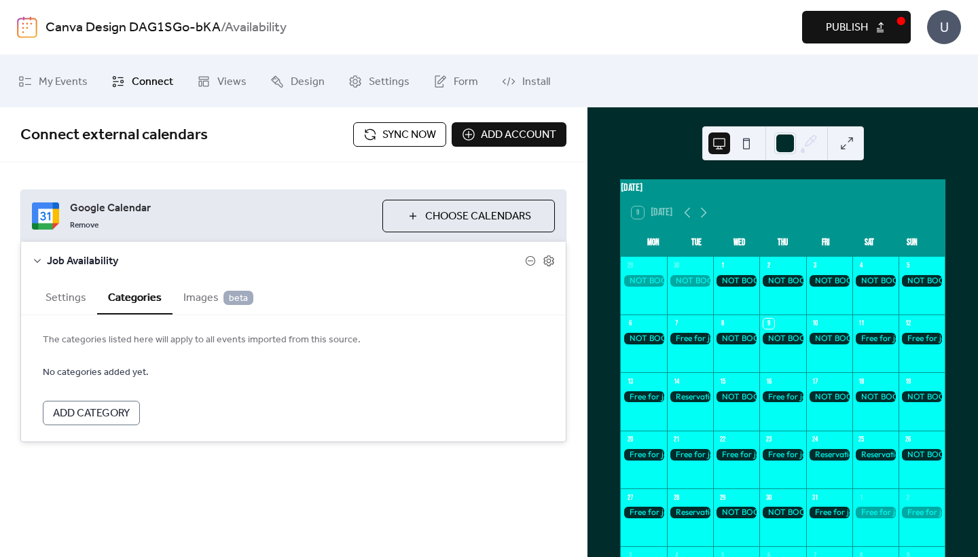
click at [202, 299] on span "Images beta" at bounding box center [218, 298] width 70 height 16
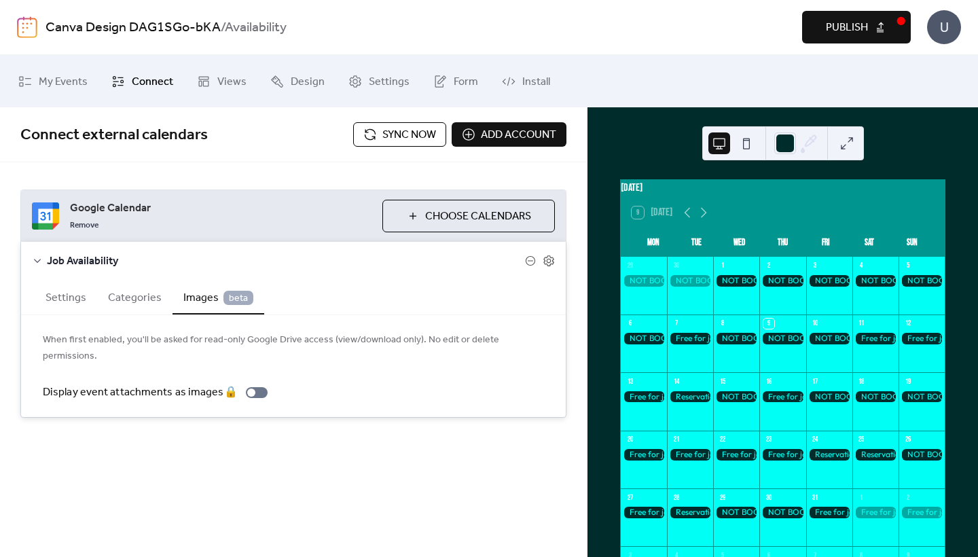
click at [73, 291] on button "Settings" at bounding box center [66, 296] width 62 height 33
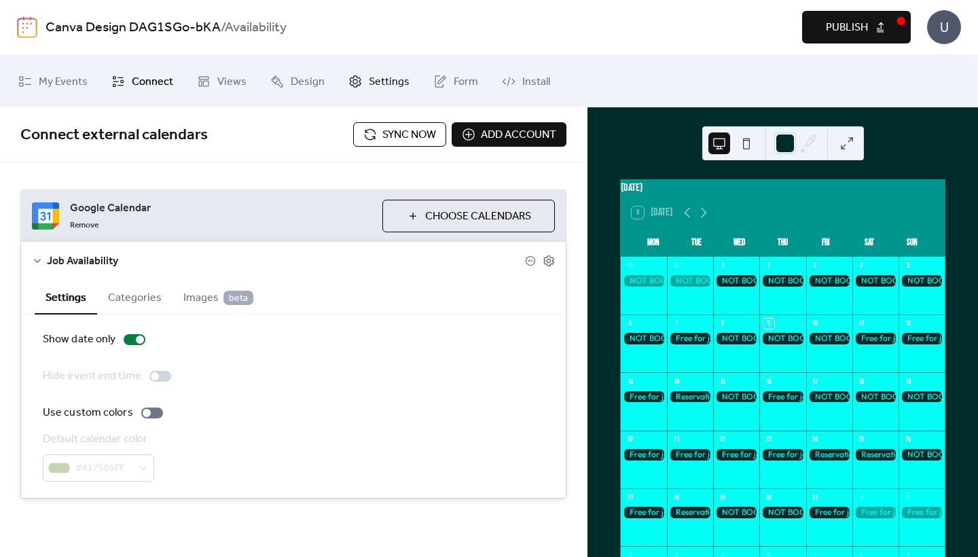
click at [358, 79] on link "Settings" at bounding box center [378, 80] width 81 height 41
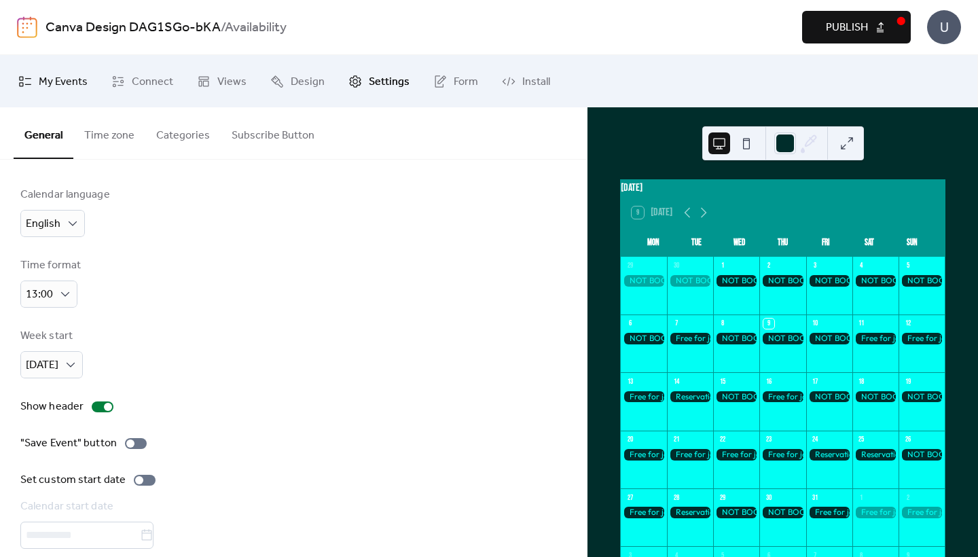
click at [75, 78] on span "My Events" at bounding box center [63, 81] width 49 height 21
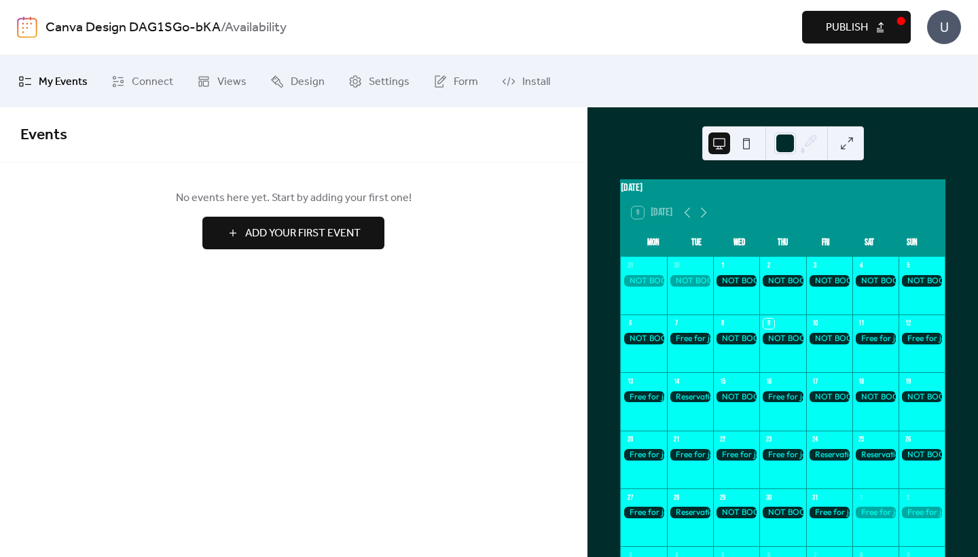
click at [943, 31] on div "U" at bounding box center [944, 27] width 34 height 34
click at [522, 71] on link "Install" at bounding box center [526, 80] width 69 height 41
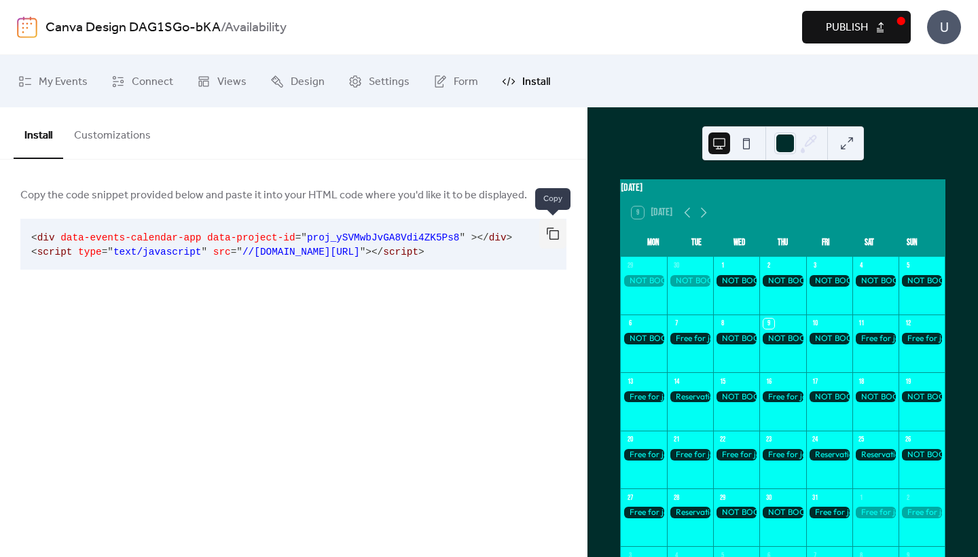
click at [549, 235] on button "button" at bounding box center [552, 234] width 27 height 30
click at [115, 130] on button "Customizations" at bounding box center [112, 132] width 98 height 50
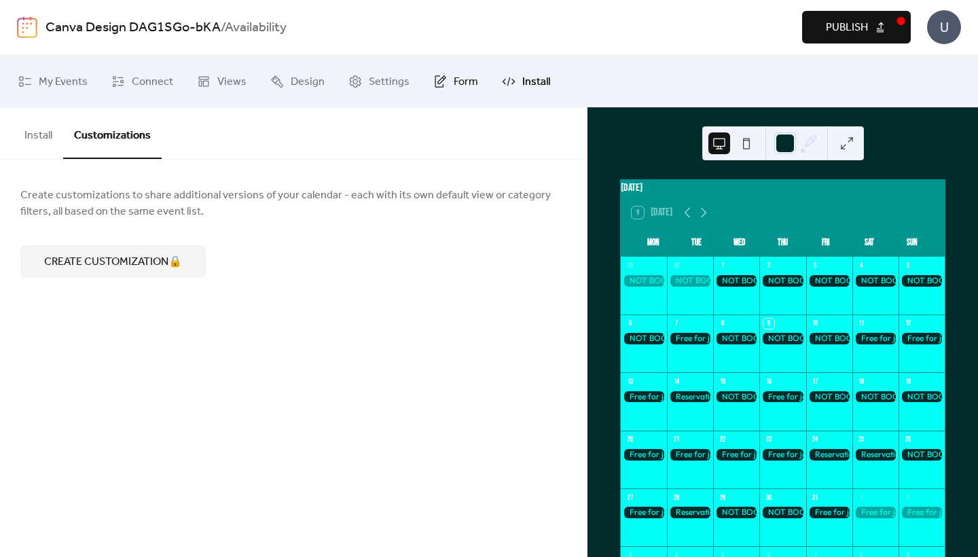
click at [454, 77] on span "Form" at bounding box center [466, 81] width 24 height 21
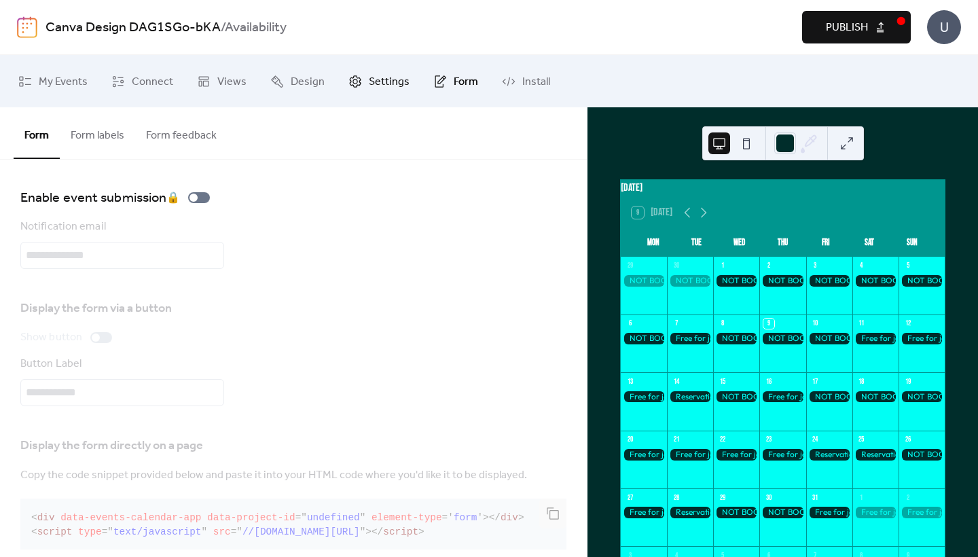
click at [395, 76] on span "Settings" at bounding box center [389, 81] width 41 height 21
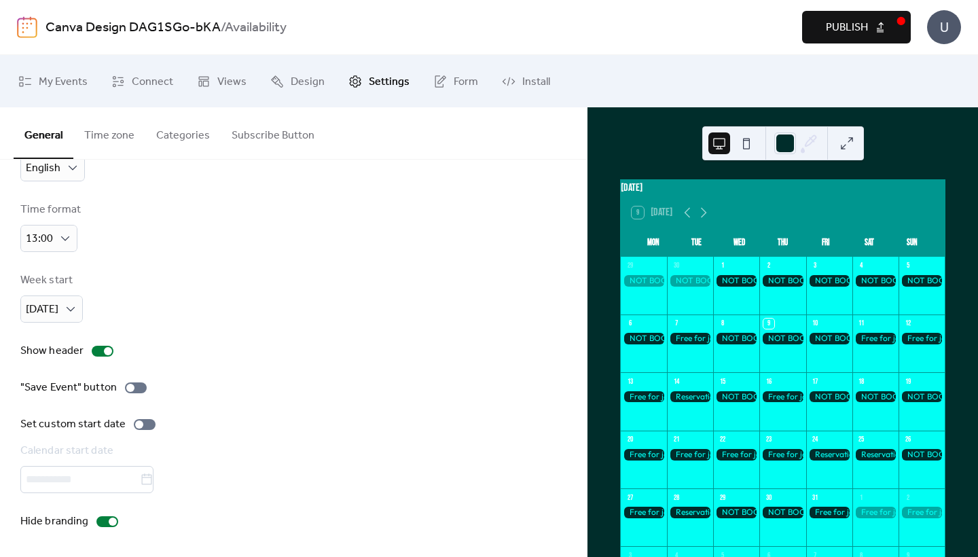
scroll to position [60, 0]
click at [105, 348] on div at bounding box center [108, 351] width 8 height 8
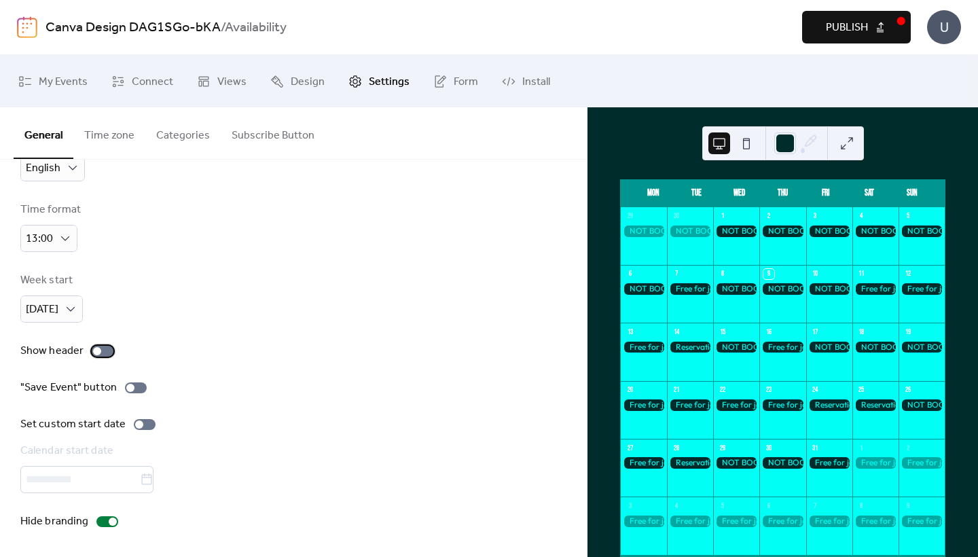
click at [105, 348] on div at bounding box center [103, 351] width 22 height 11
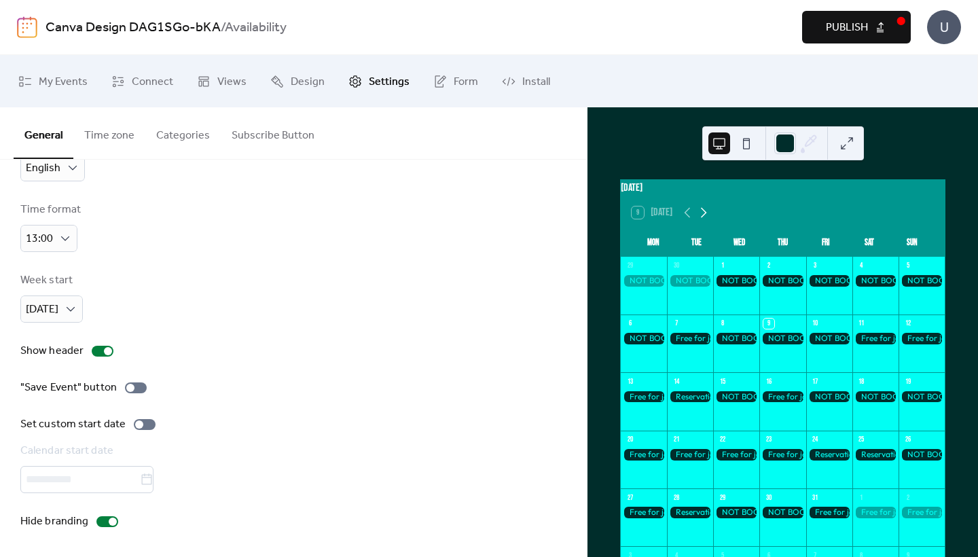
click at [702, 221] on icon at bounding box center [703, 212] width 16 height 16
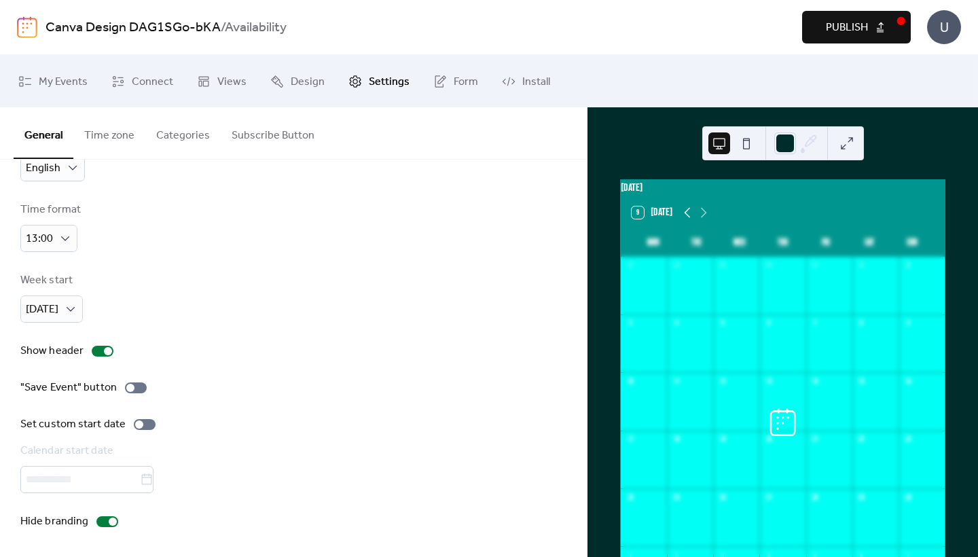
click at [679, 221] on icon at bounding box center [687, 212] width 16 height 16
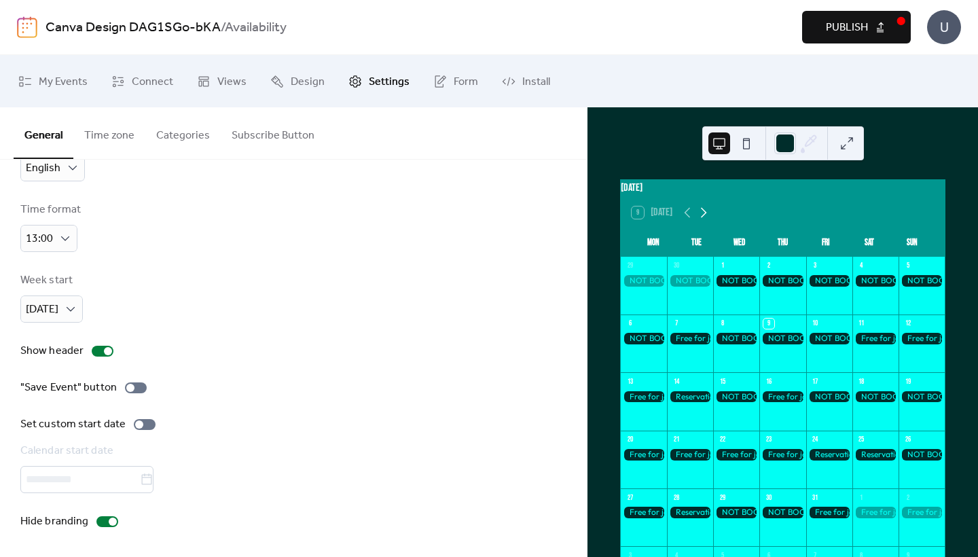
click at [706, 221] on icon at bounding box center [703, 212] width 16 height 16
click at [662, 222] on button "9 Today" at bounding box center [652, 212] width 50 height 19
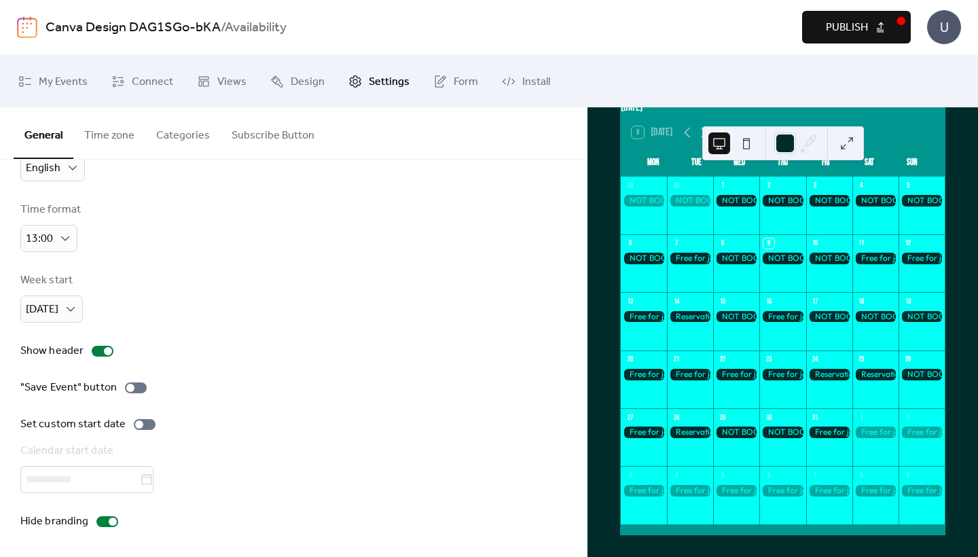
scroll to position [88, 0]
click at [142, 420] on div at bounding box center [145, 424] width 22 height 11
click at [153, 476] on icon at bounding box center [147, 480] width 14 height 14
click at [140, 476] on input "text" at bounding box center [80, 479] width 120 height 27
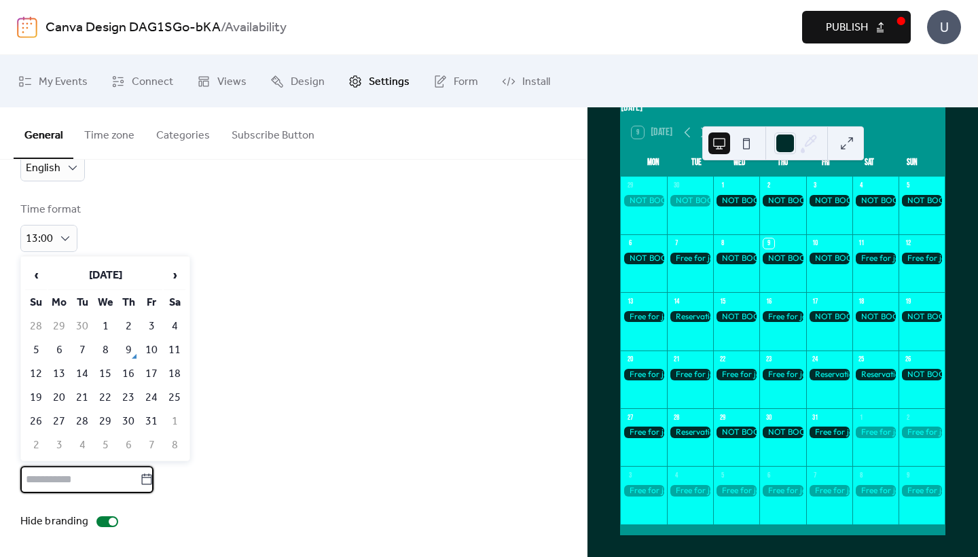
click at [153, 476] on icon at bounding box center [147, 480] width 14 height 14
click at [140, 476] on input "text" at bounding box center [80, 479] width 120 height 27
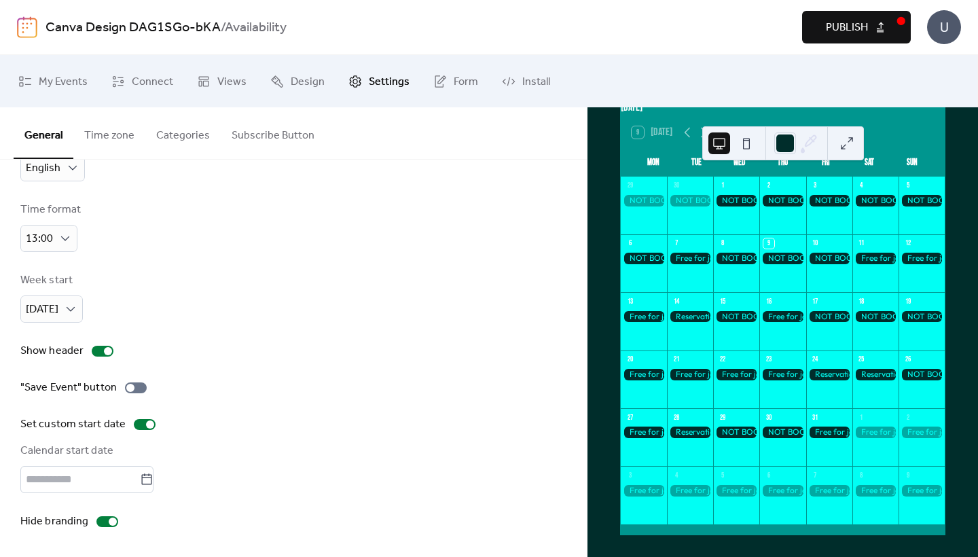
click at [211, 346] on div "Show header" at bounding box center [293, 351] width 546 height 16
click at [142, 419] on div at bounding box center [145, 424] width 22 height 11
click at [829, 20] on span "Publish" at bounding box center [847, 28] width 42 height 16
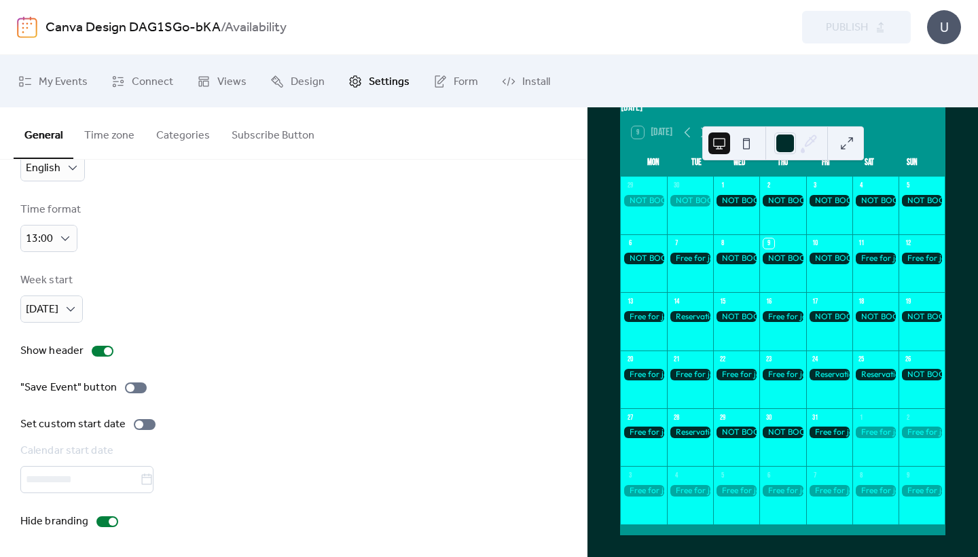
click at [182, 139] on button "Categories" at bounding box center [182, 132] width 75 height 50
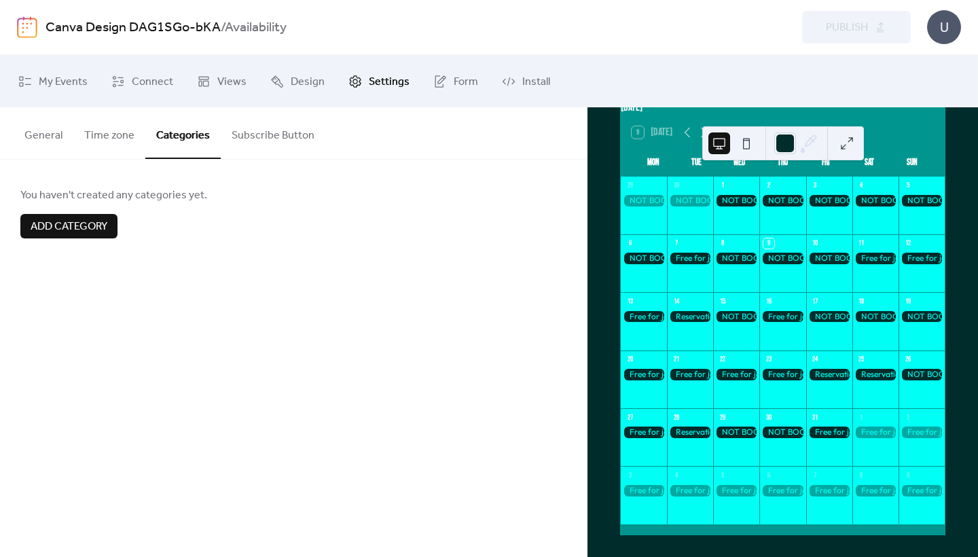
click at [108, 131] on button "Time zone" at bounding box center [109, 132] width 72 height 50
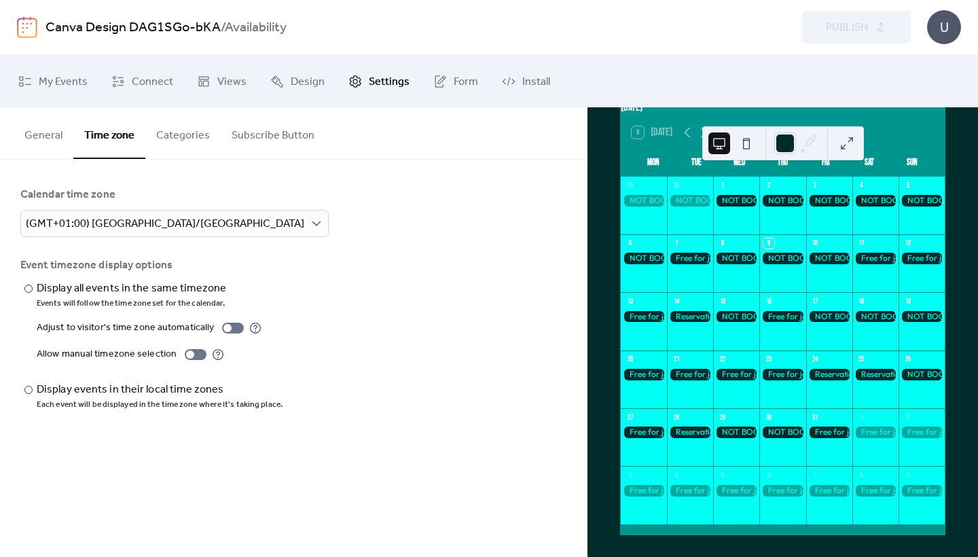
click at [36, 139] on button "General" at bounding box center [44, 132] width 60 height 50
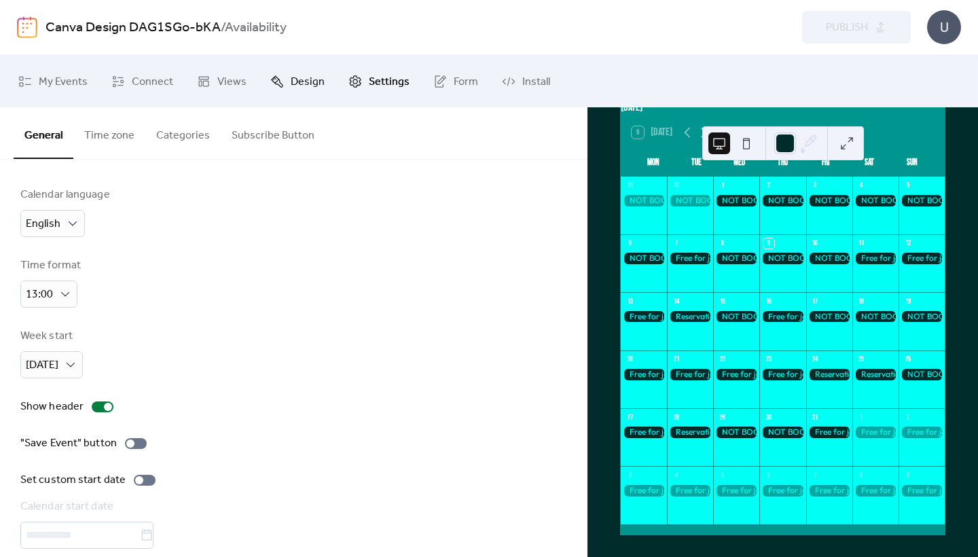
click at [310, 84] on span "Design" at bounding box center [308, 81] width 34 height 21
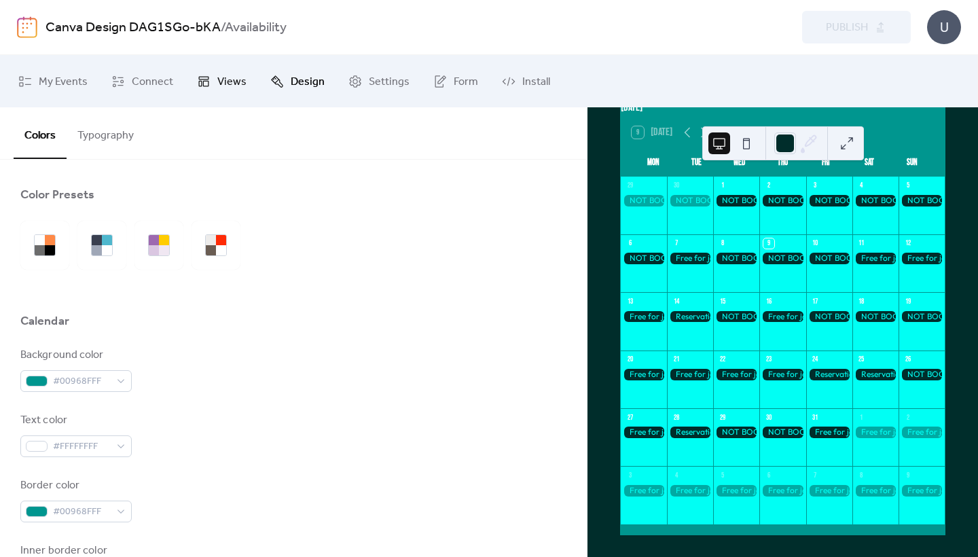
click at [211, 81] on link "Views" at bounding box center [222, 80] width 70 height 41
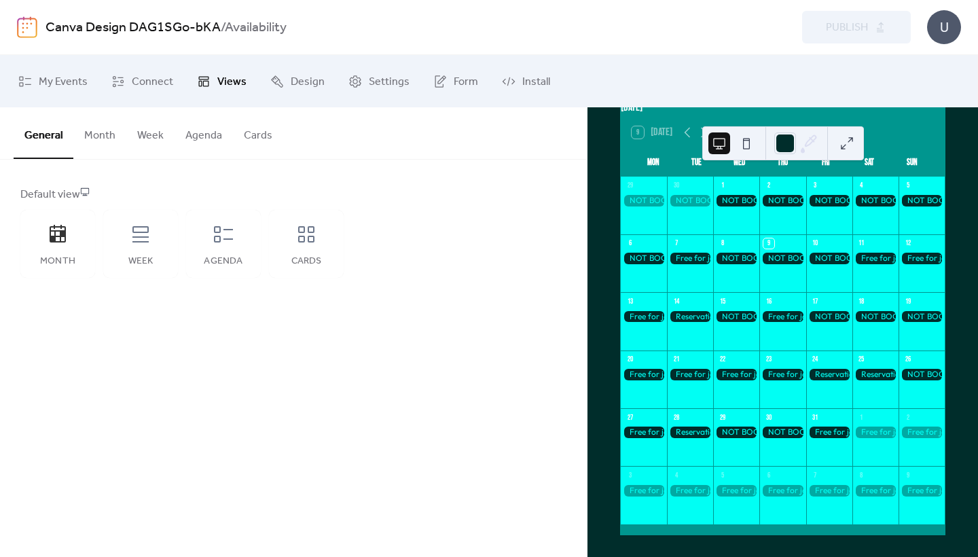
click at [113, 133] on button "Month" at bounding box center [99, 132] width 53 height 50
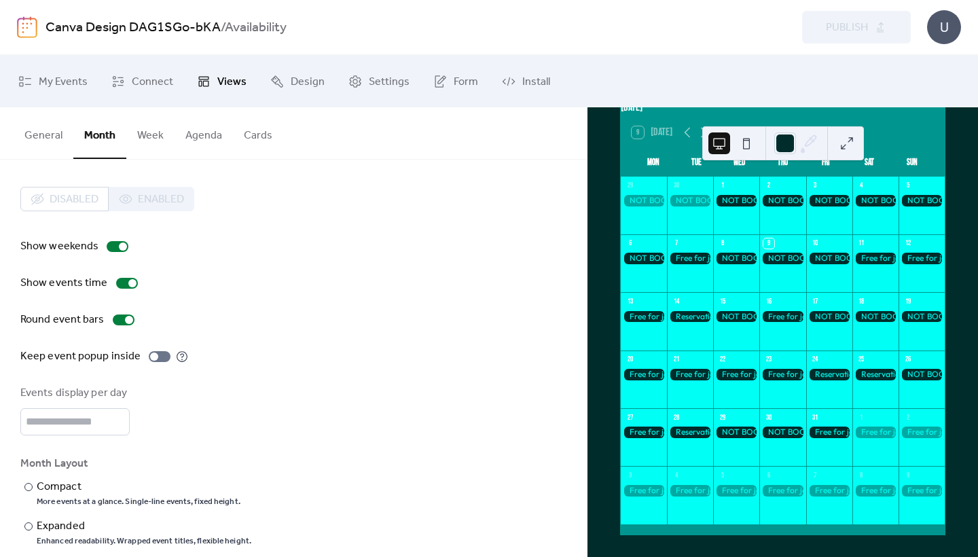
click at [133, 133] on button "Week" at bounding box center [150, 132] width 48 height 50
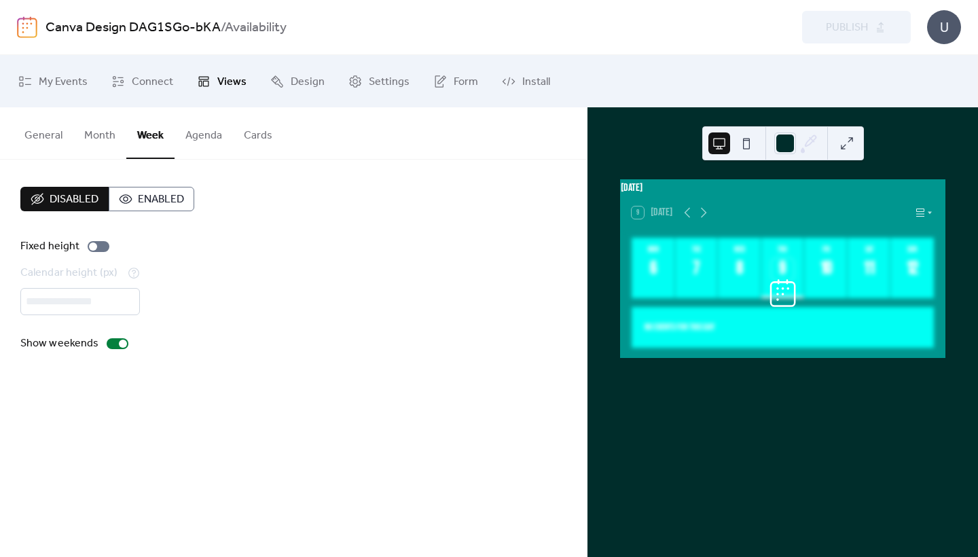
click at [126, 198] on button "Enabled" at bounding box center [152, 199] width 86 height 24
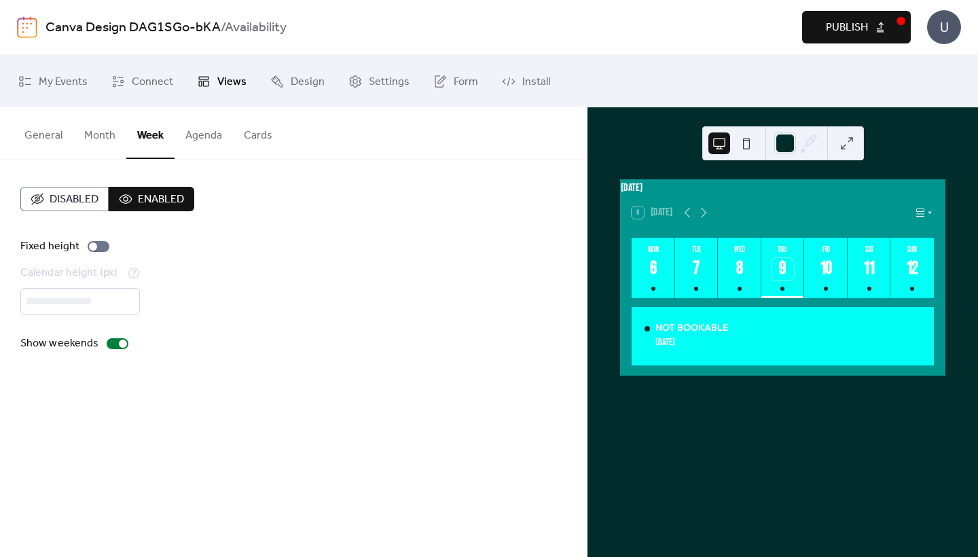
click at [213, 136] on button "Agenda" at bounding box center [204, 132] width 58 height 50
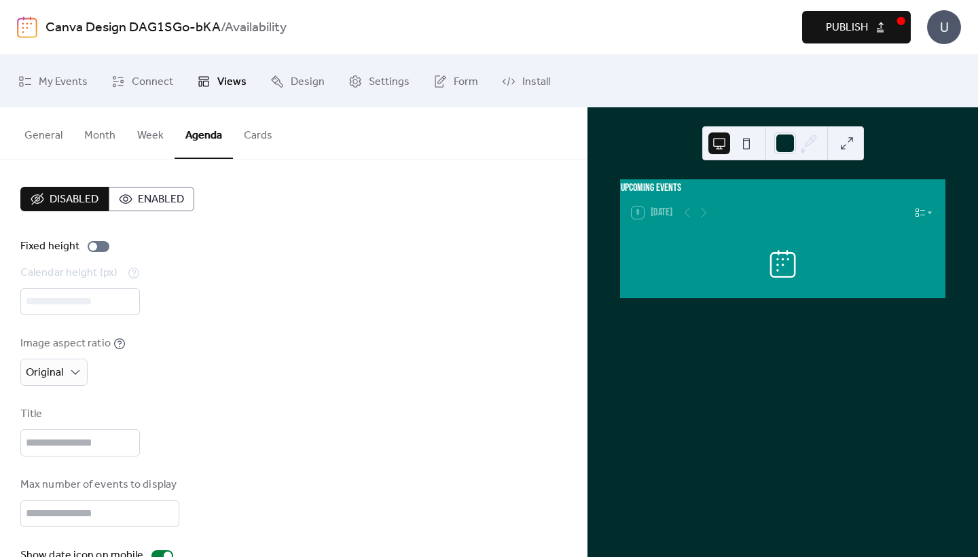
click at [142, 206] on span "Enabled" at bounding box center [161, 200] width 46 height 16
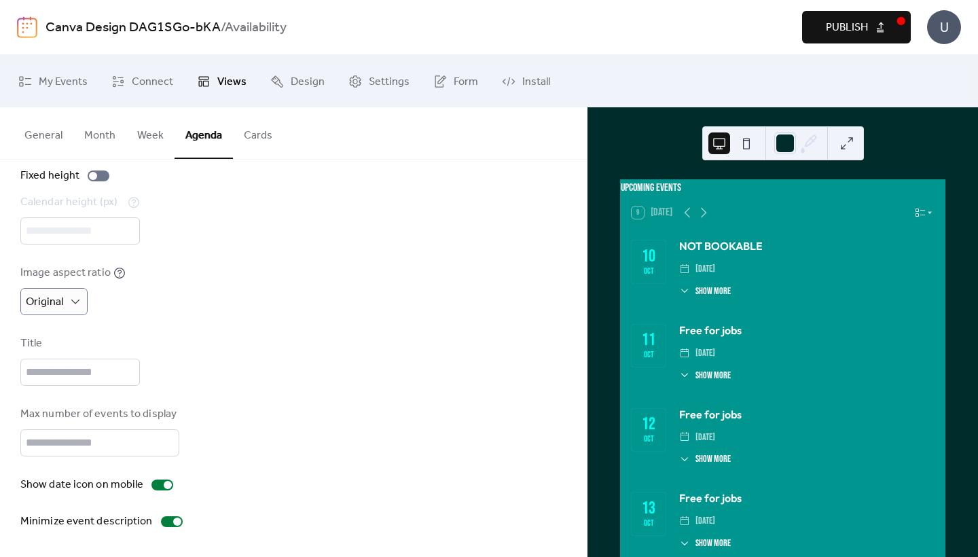
scroll to position [85, 0]
click at [854, 36] on span "Publish" at bounding box center [847, 28] width 42 height 16
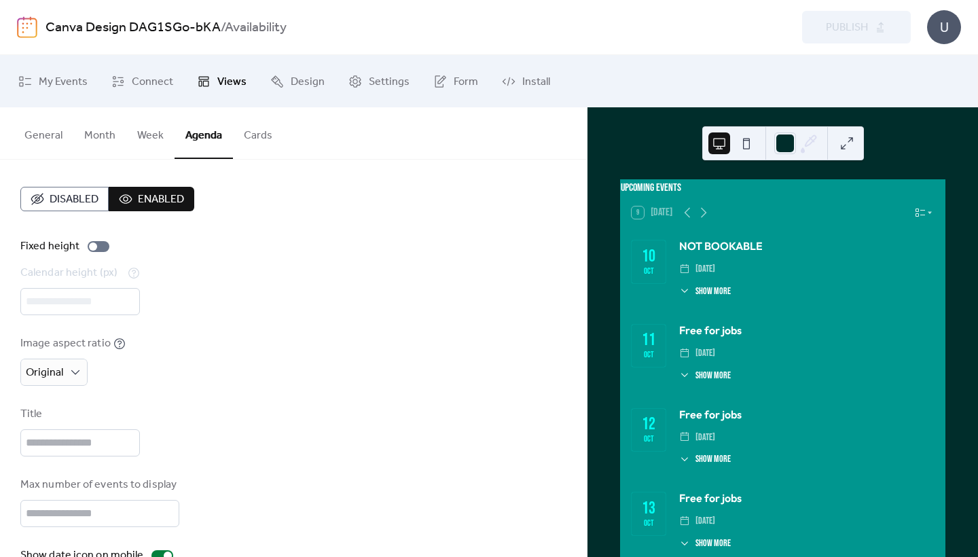
scroll to position [0, 0]
click at [92, 200] on span "Disabled" at bounding box center [74, 200] width 49 height 16
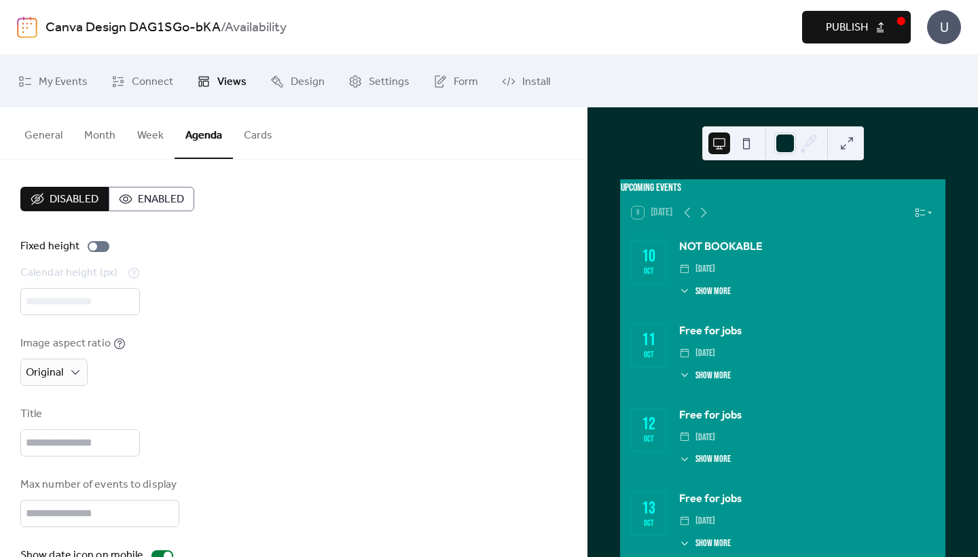
click at [148, 137] on button "Week" at bounding box center [150, 132] width 48 height 50
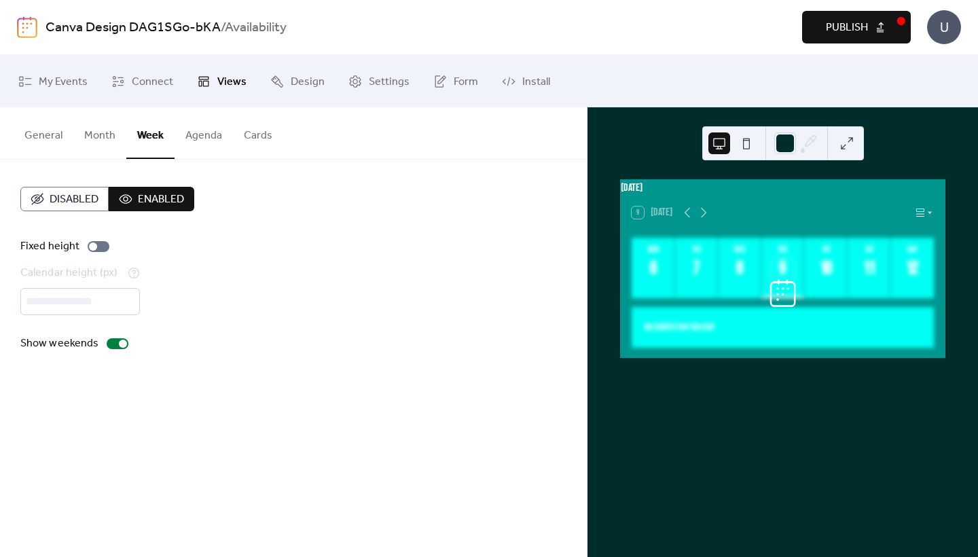
click at [86, 194] on span "Disabled" at bounding box center [74, 200] width 49 height 16
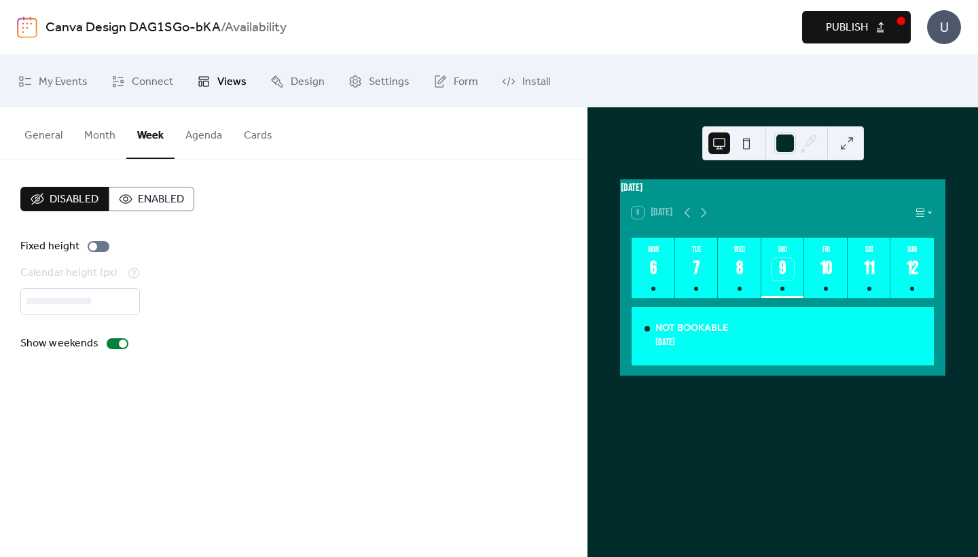
click at [101, 135] on button "Month" at bounding box center [99, 132] width 53 height 50
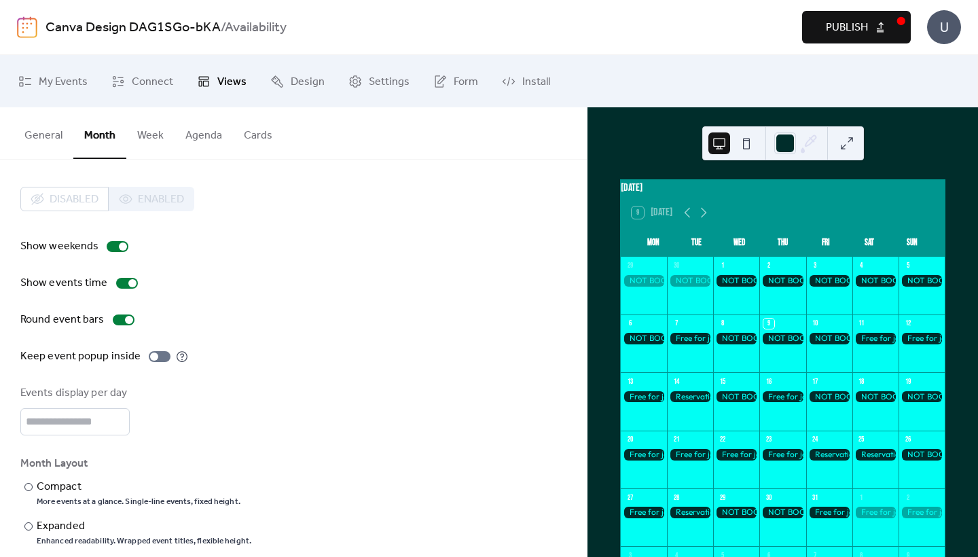
click at [44, 134] on button "General" at bounding box center [44, 132] width 60 height 50
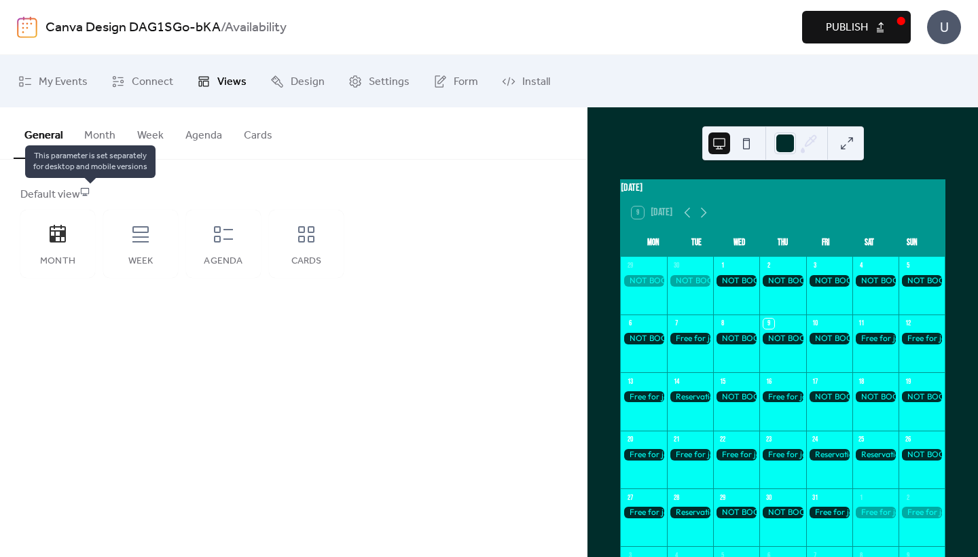
click at [90, 189] on icon at bounding box center [85, 192] width 10 height 10
click at [740, 144] on button at bounding box center [746, 143] width 22 height 22
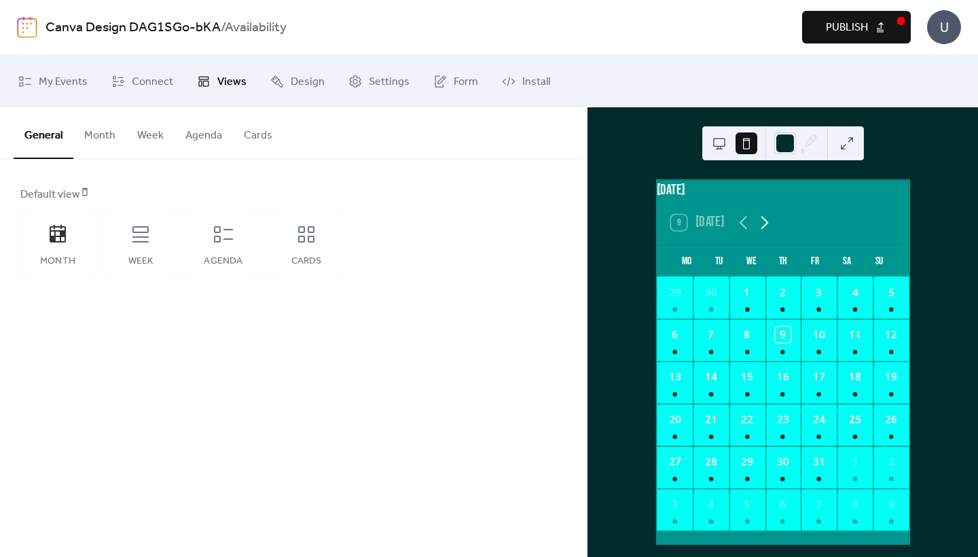
click at [763, 230] on icon at bounding box center [764, 223] width 7 height 14
click at [744, 233] on icon at bounding box center [742, 222] width 21 height 21
click at [782, 361] on div "9" at bounding box center [783, 339] width 36 height 42
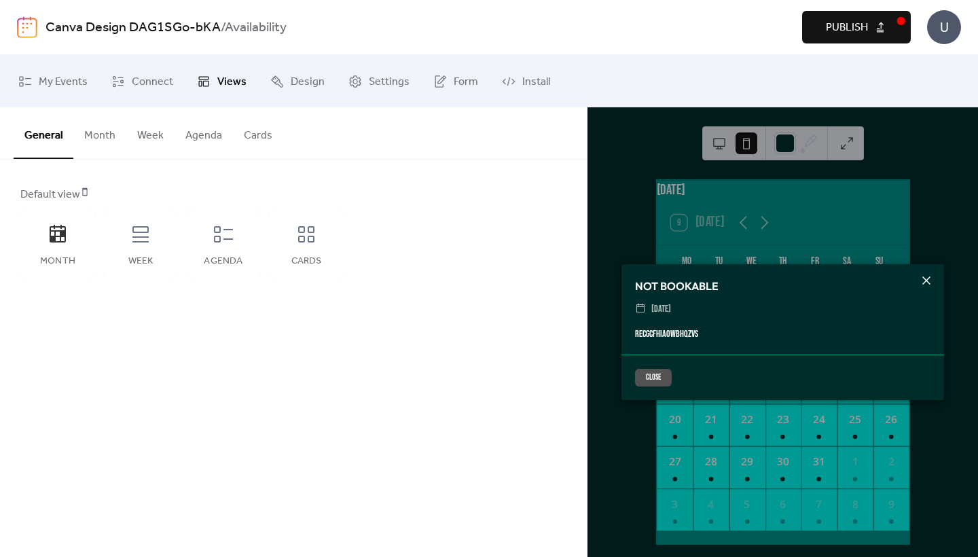
click at [932, 283] on icon at bounding box center [926, 280] width 16 height 16
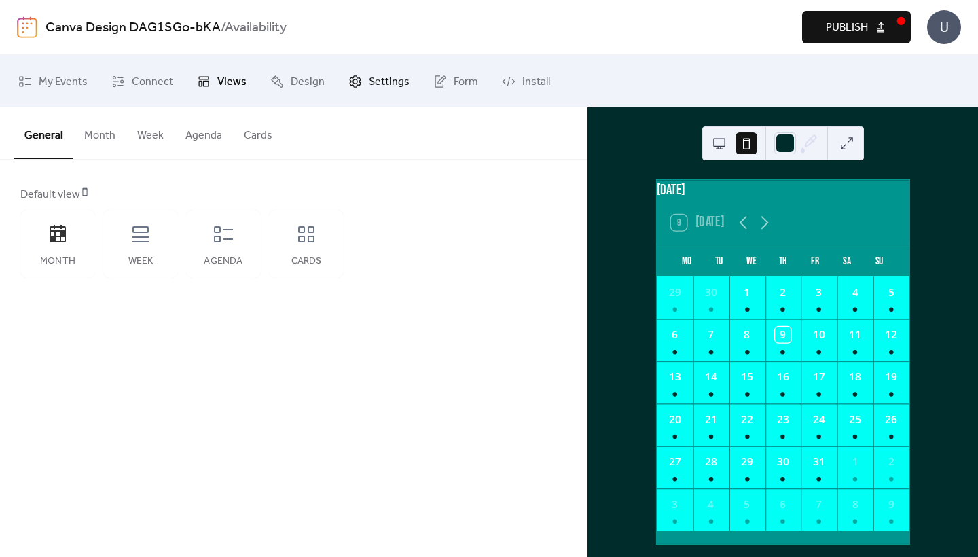
click at [343, 88] on link "Settings" at bounding box center [378, 80] width 81 height 41
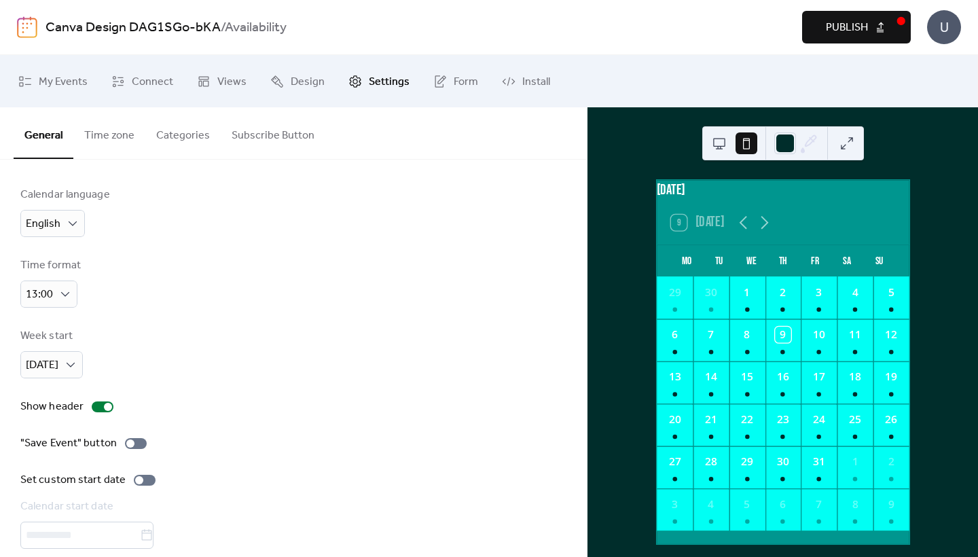
click at [116, 136] on button "Time zone" at bounding box center [109, 132] width 72 height 50
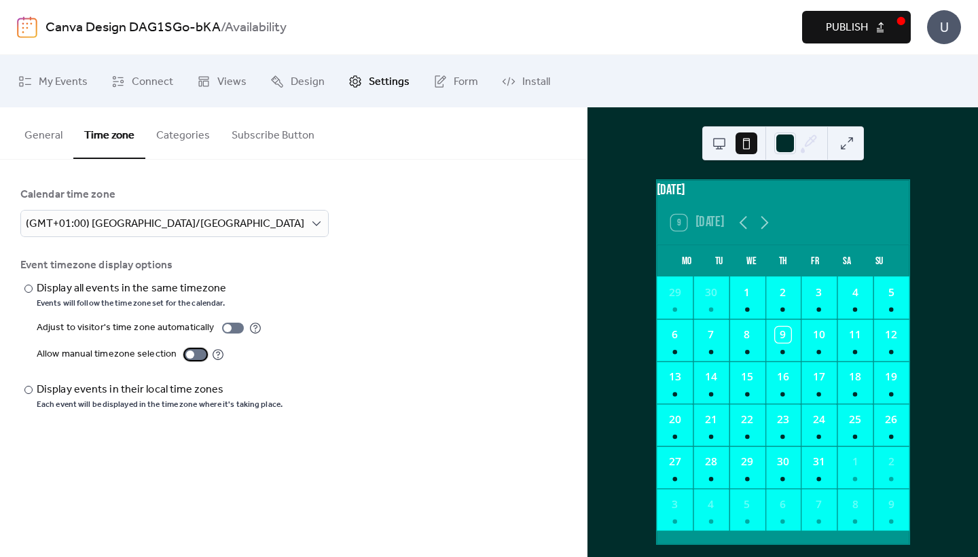
click at [192, 352] on div at bounding box center [196, 354] width 22 height 11
click at [715, 147] on button at bounding box center [719, 143] width 22 height 22
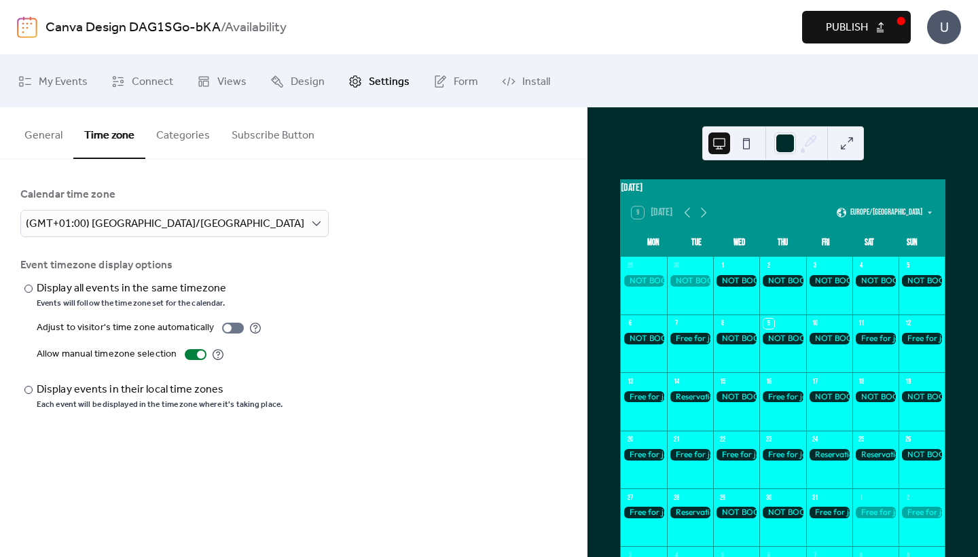
click at [849, 16] on button "Publish" at bounding box center [856, 27] width 109 height 33
click at [192, 355] on div at bounding box center [196, 354] width 22 height 11
click at [871, 23] on button "Publish" at bounding box center [856, 27] width 109 height 33
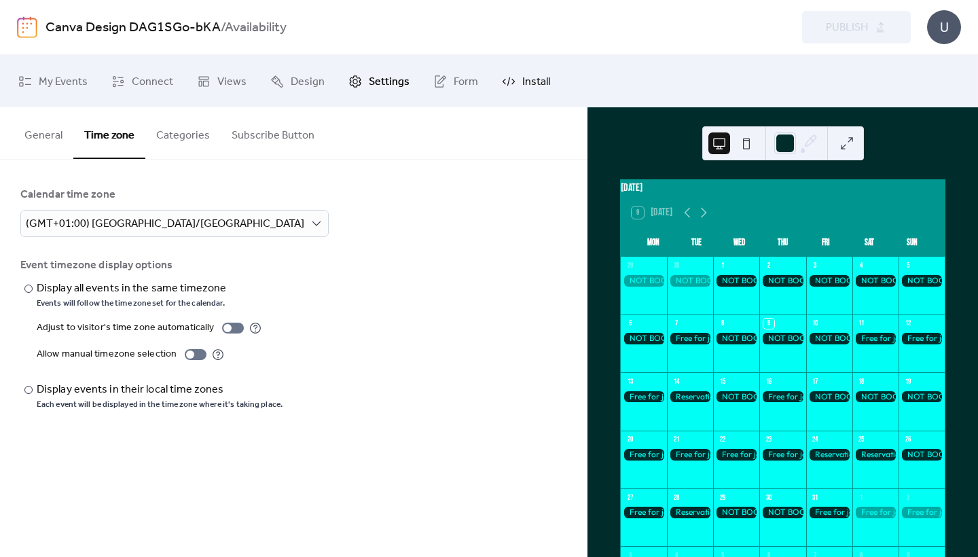
click at [524, 87] on span "Install" at bounding box center [536, 81] width 28 height 21
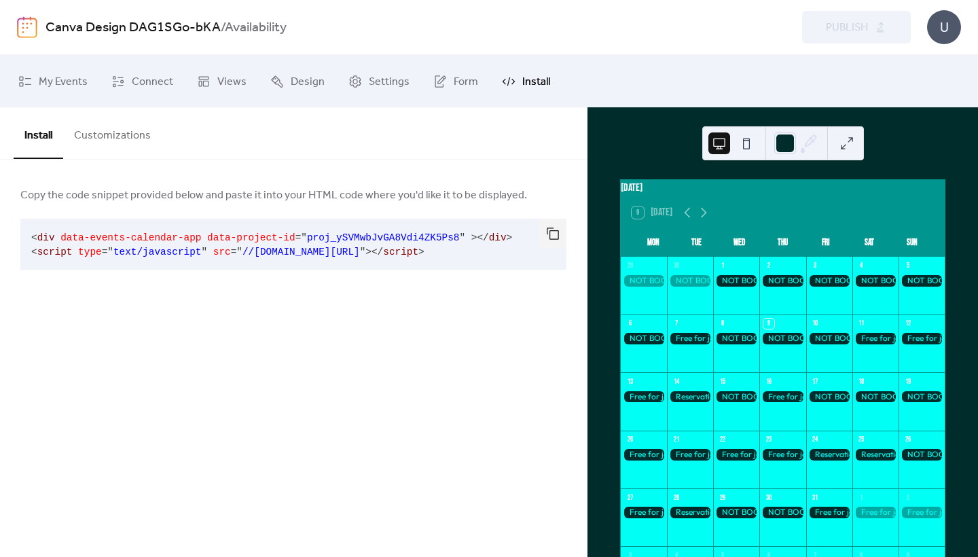
click at [949, 27] on div "U" at bounding box center [944, 27] width 34 height 34
click at [917, 92] on span "Contact Us" at bounding box center [924, 88] width 54 height 16
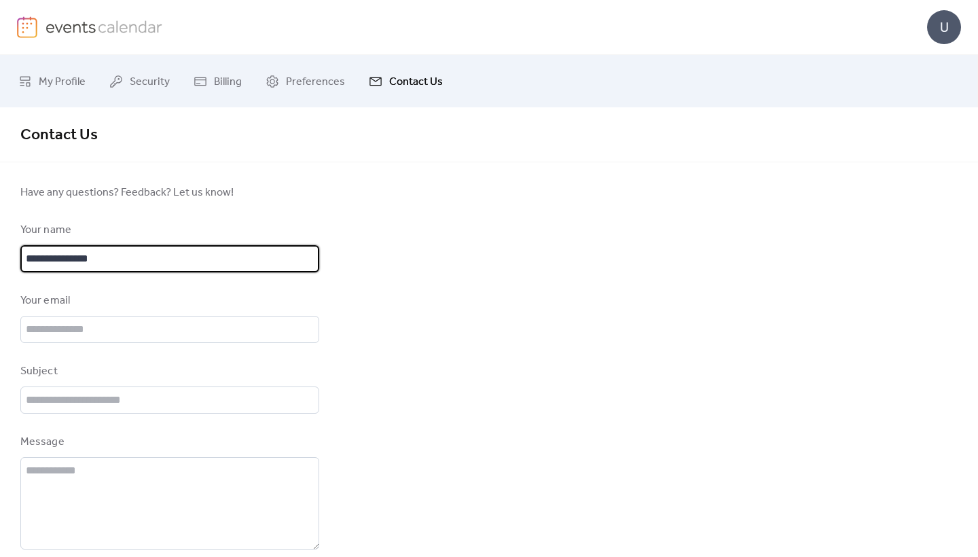
type input "**********"
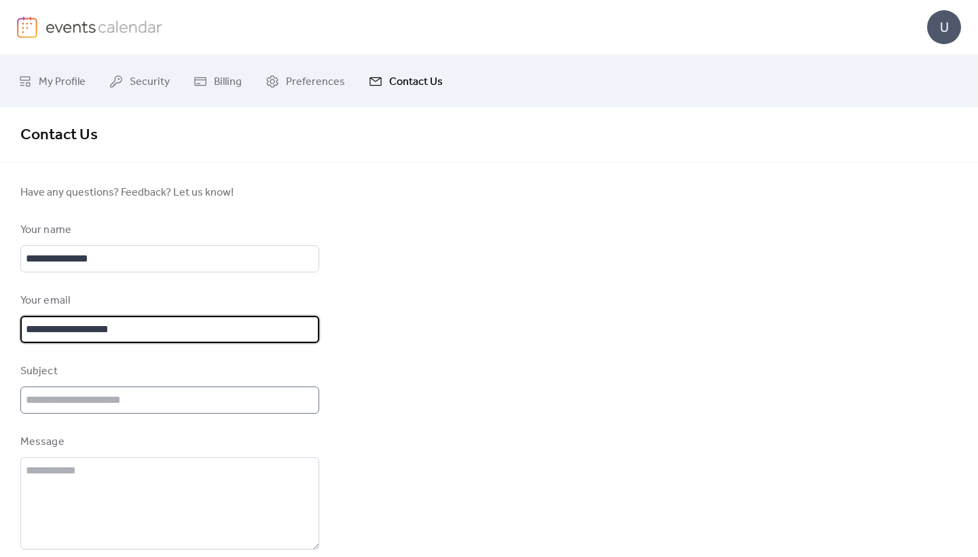
type input "**********"
click at [246, 409] on input "text" at bounding box center [169, 399] width 299 height 27
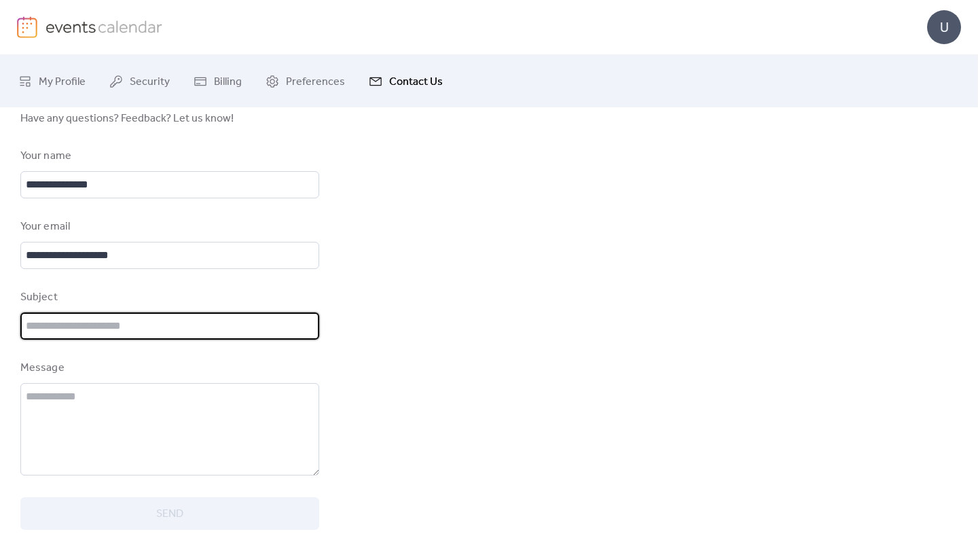
scroll to position [88, 0]
type input "**********"
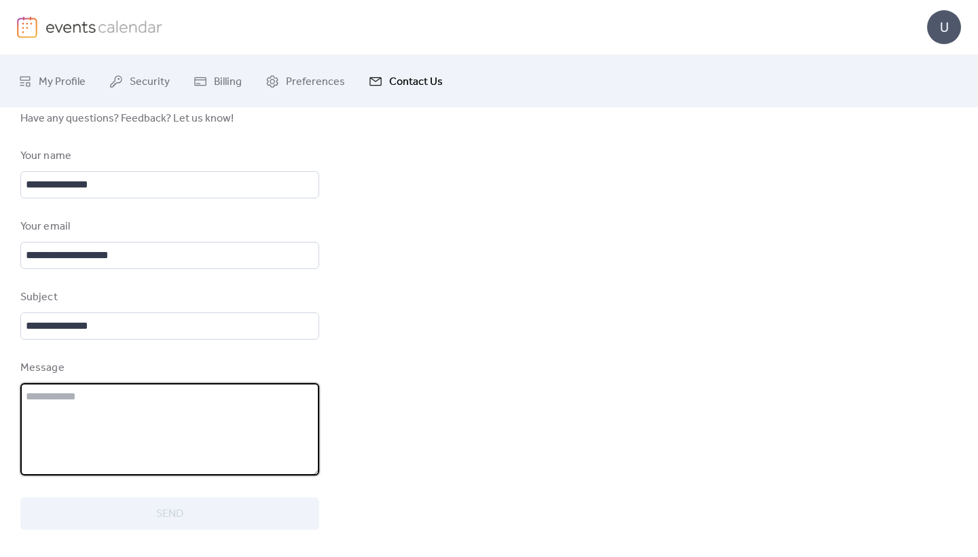
click at [207, 420] on textarea at bounding box center [169, 429] width 299 height 92
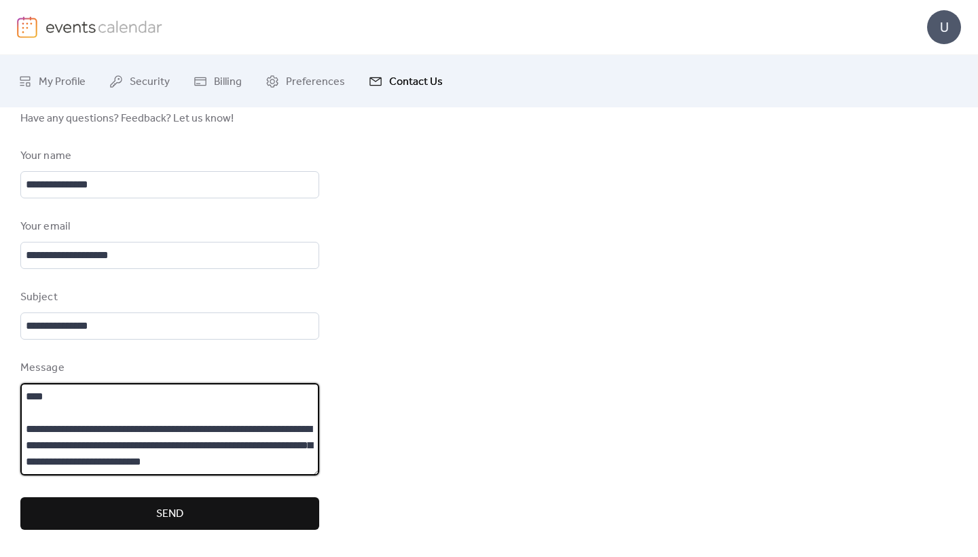
scroll to position [13, 0]
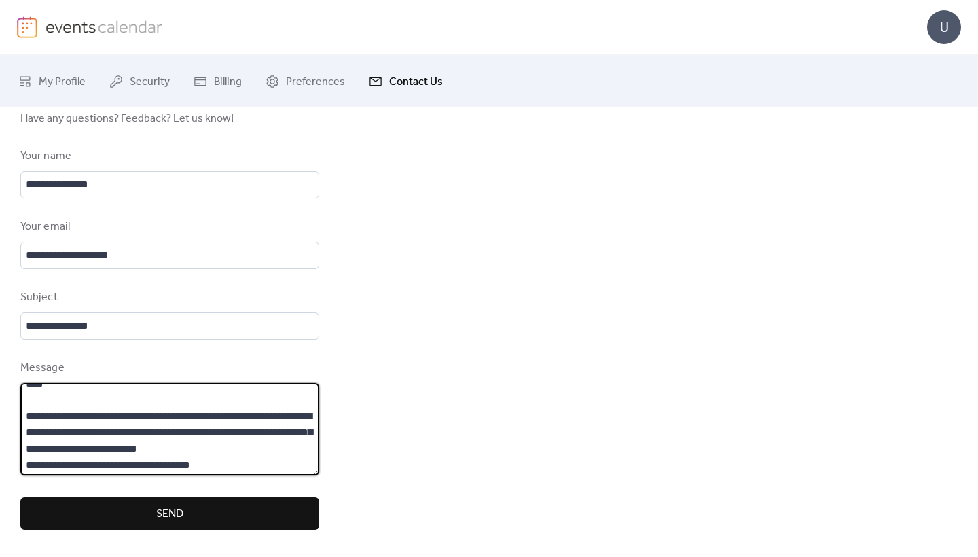
click at [280, 452] on textarea "**********" at bounding box center [169, 429] width 299 height 92
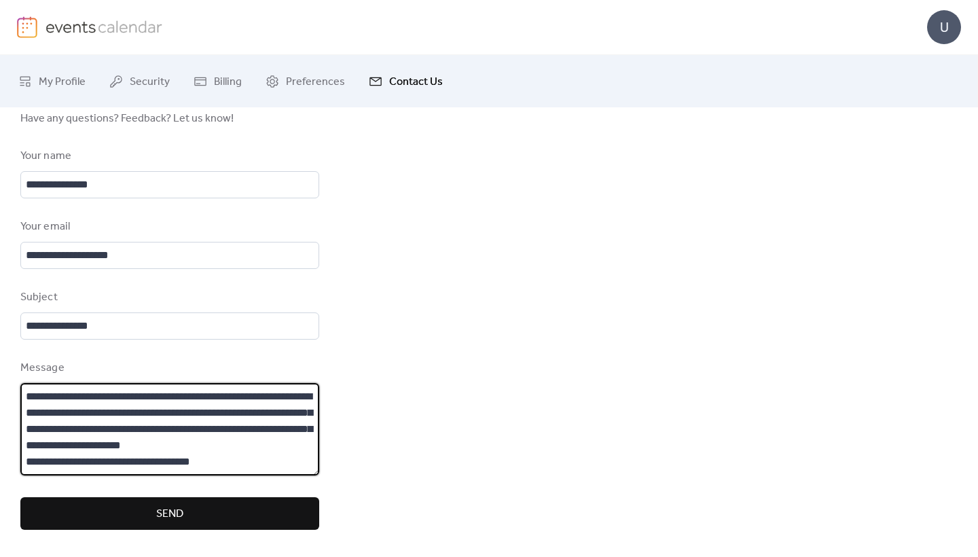
scroll to position [33, 0]
type textarea "**********"
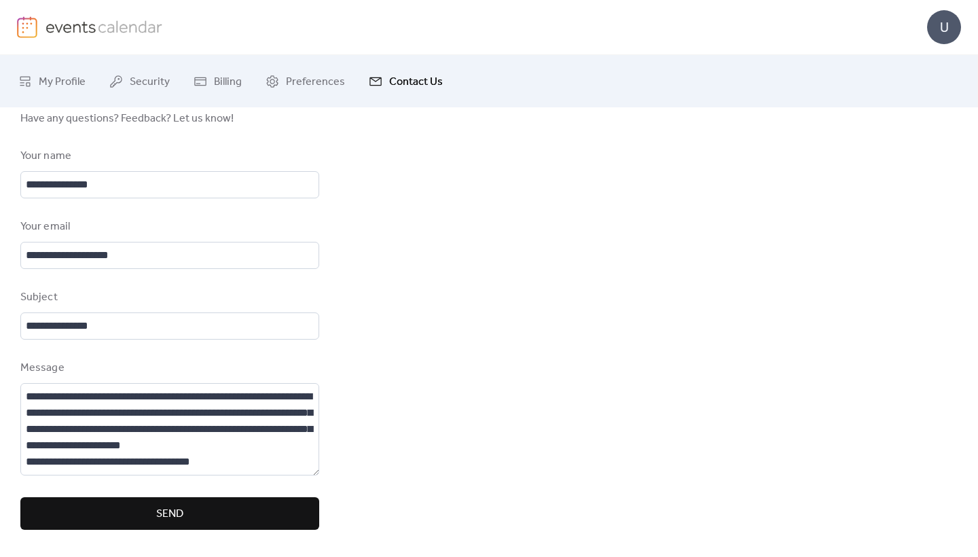
click at [244, 507] on button "Send" at bounding box center [169, 513] width 299 height 33
